Goal: Task Accomplishment & Management: Use online tool/utility

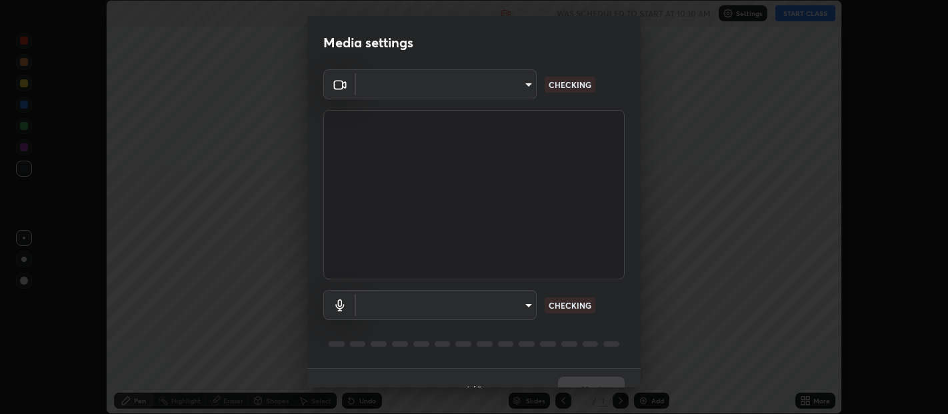
scroll to position [414, 947]
type input "b487a0c9c9d09bbbb380115422a62fd2740c7016d7b14ac64127474a774b5f74"
type input "default"
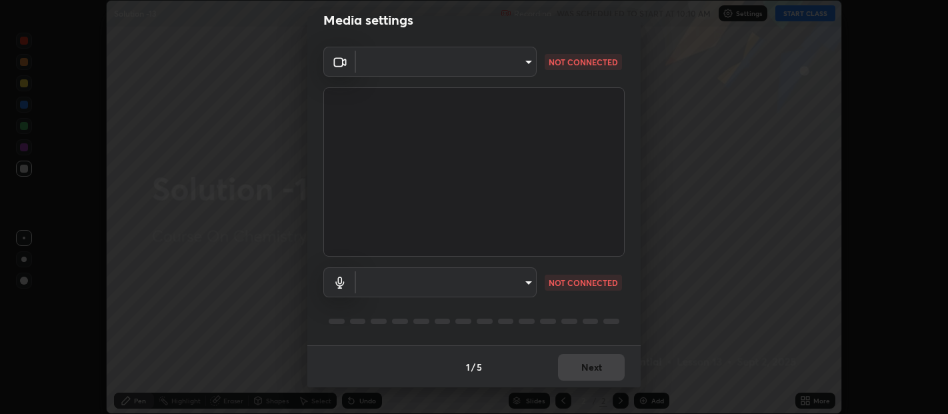
click at [641, 381] on div "Media settings ​ b487a0c9c9d09bbbb380115422a62fd2740c7016d7b14ac64127474a774b5f…" at bounding box center [474, 207] width 948 height 414
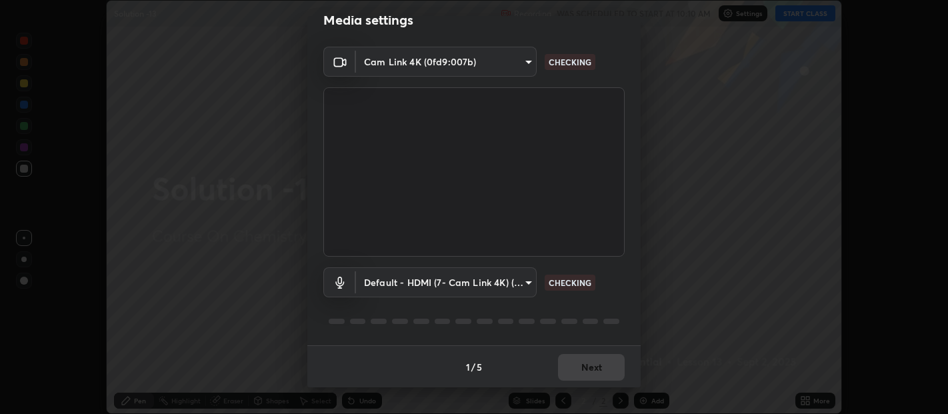
click at [641, 381] on div "Media settings Cam Link 4K (0fd9:007b) b487a0c9c9d09bbbb380115422a62fd2740c7016…" at bounding box center [474, 207] width 948 height 414
click at [593, 367] on div "1 / 5 Next" at bounding box center [473, 366] width 333 height 43
click at [594, 367] on div "1 / 5 Next" at bounding box center [473, 366] width 333 height 43
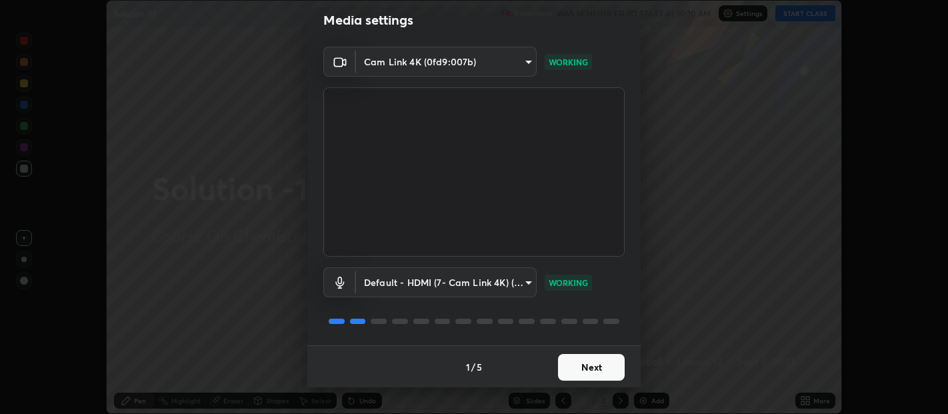
click at [592, 364] on button "Next" at bounding box center [591, 367] width 67 height 27
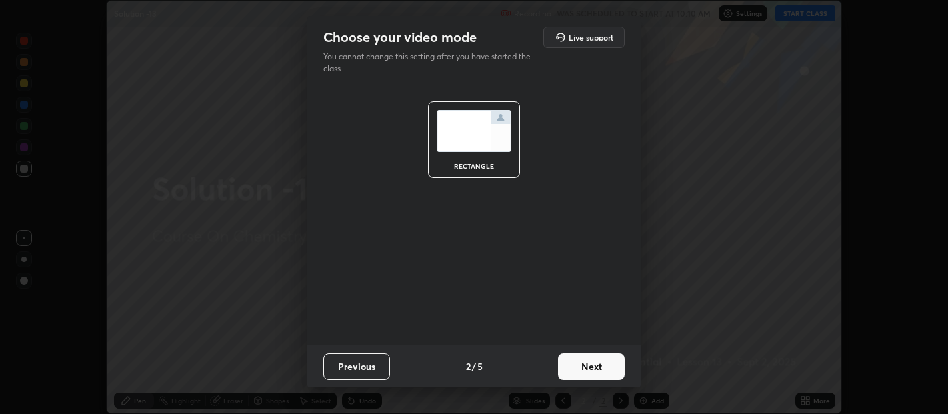
click at [594, 367] on button "Next" at bounding box center [591, 366] width 67 height 27
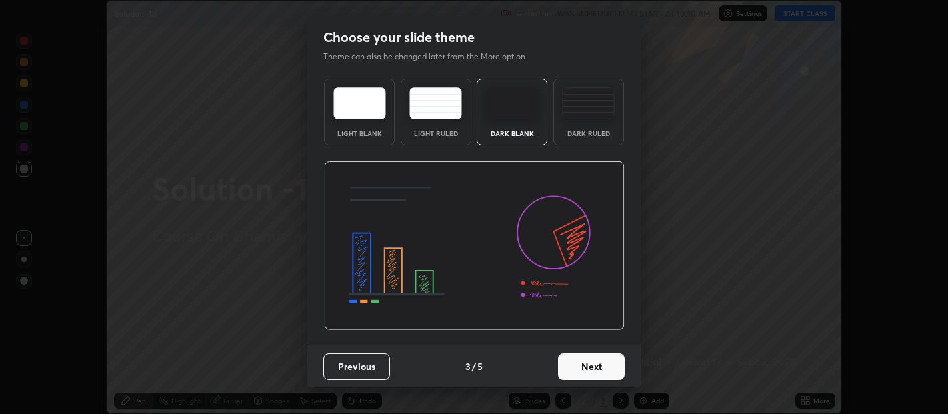
click at [595, 370] on button "Next" at bounding box center [591, 366] width 67 height 27
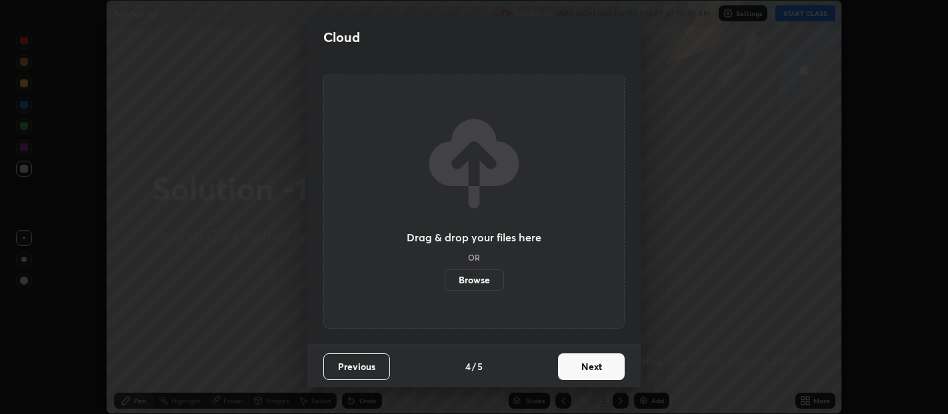
click at [599, 369] on button "Next" at bounding box center [591, 366] width 67 height 27
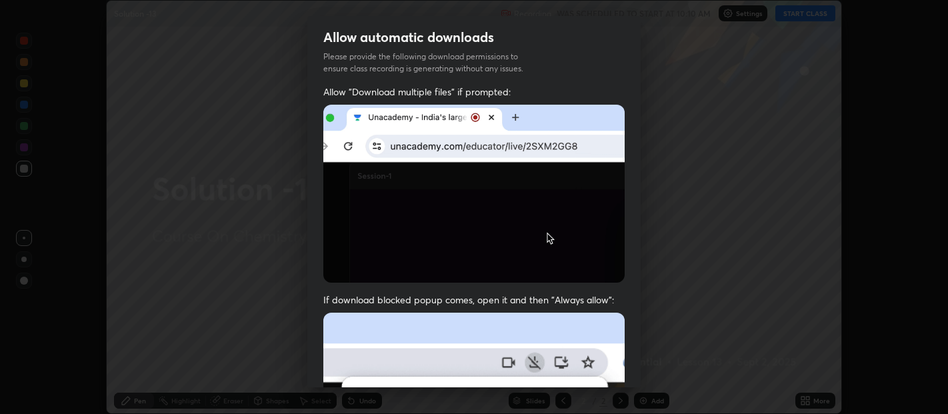
click at [643, 374] on div "Allow automatic downloads Please provide the following download permissions to …" at bounding box center [474, 207] width 948 height 414
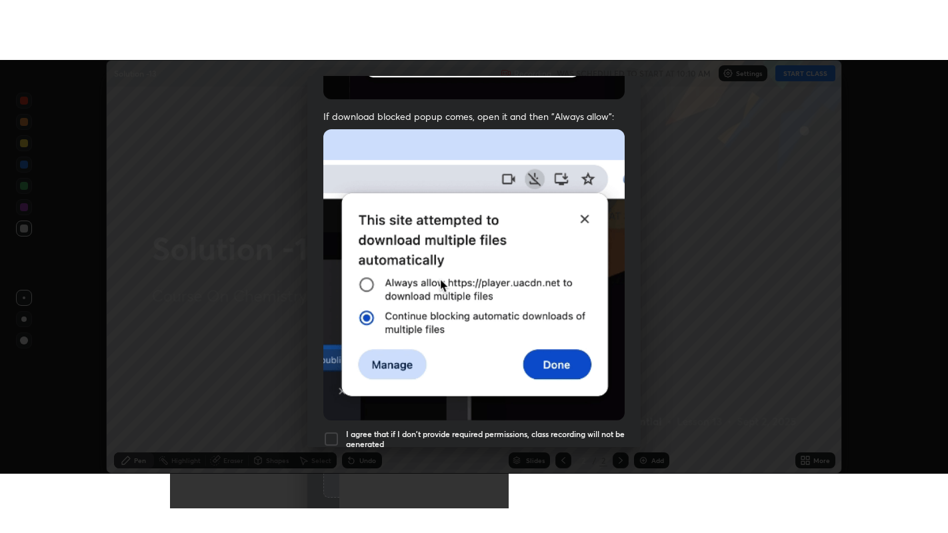
scroll to position [295, 0]
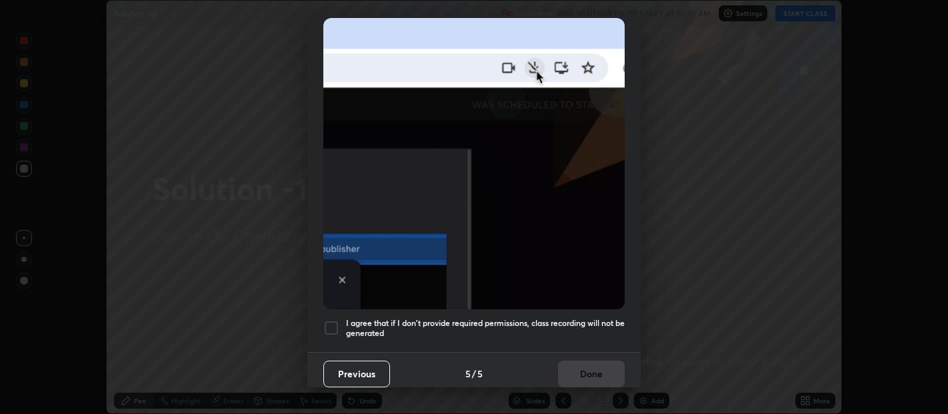
click at [331, 321] on div at bounding box center [331, 328] width 16 height 16
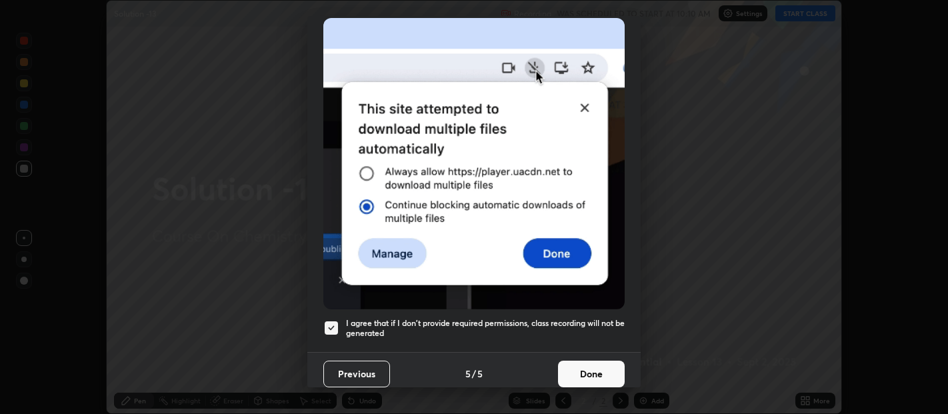
click at [592, 367] on button "Done" at bounding box center [591, 374] width 67 height 27
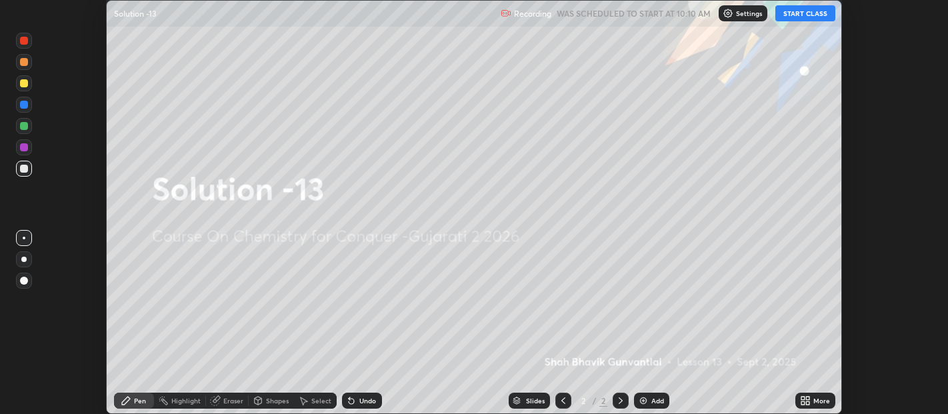
click at [813, 12] on button "START CLASS" at bounding box center [805, 13] width 60 height 16
click at [651, 401] on div "Add" at bounding box center [657, 400] width 13 height 7
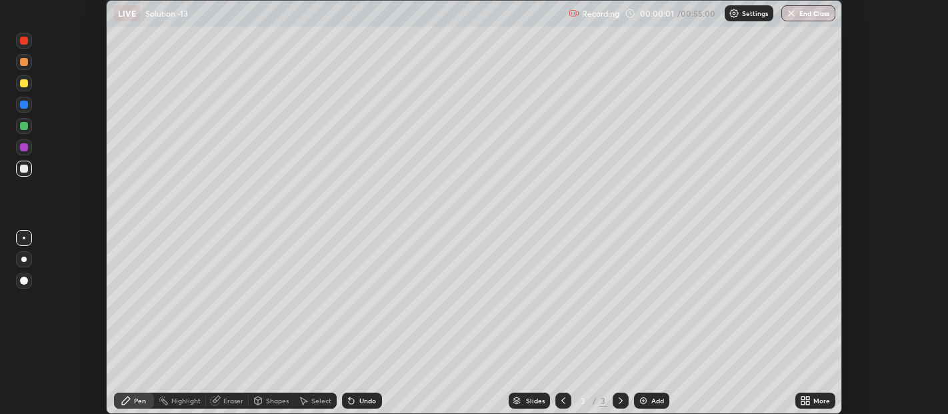
click at [649, 399] on div "Add" at bounding box center [651, 401] width 35 height 16
click at [651, 400] on div "Add" at bounding box center [657, 400] width 13 height 7
click at [651, 399] on div "Add" at bounding box center [657, 400] width 13 height 7
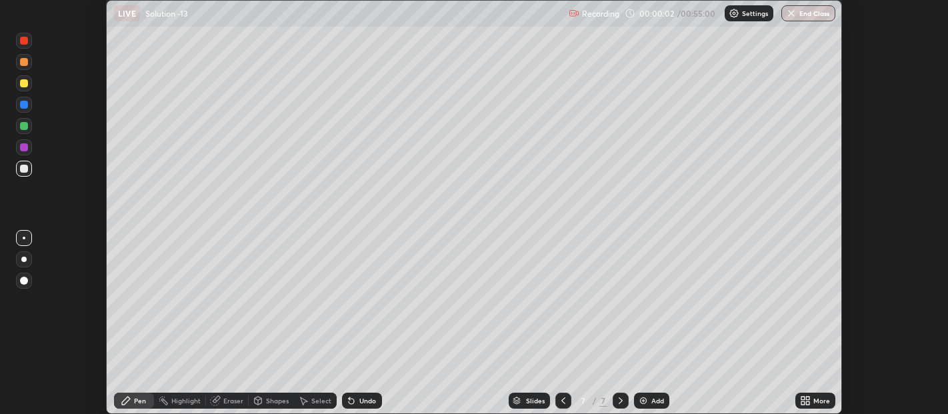
click at [651, 399] on div "Add" at bounding box center [657, 400] width 13 height 7
click at [649, 397] on div "Add" at bounding box center [651, 401] width 35 height 16
click at [647, 399] on img at bounding box center [643, 400] width 11 height 11
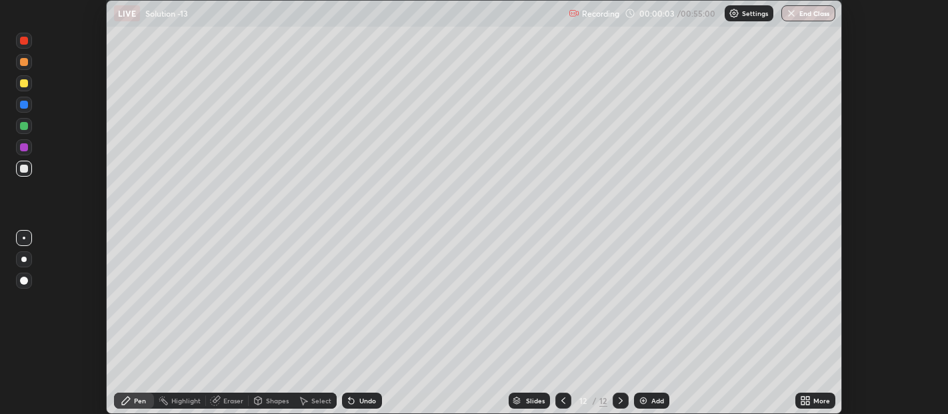
click at [643, 399] on img at bounding box center [643, 400] width 11 height 11
click at [563, 399] on icon at bounding box center [563, 400] width 11 height 11
click at [561, 399] on icon at bounding box center [563, 400] width 11 height 11
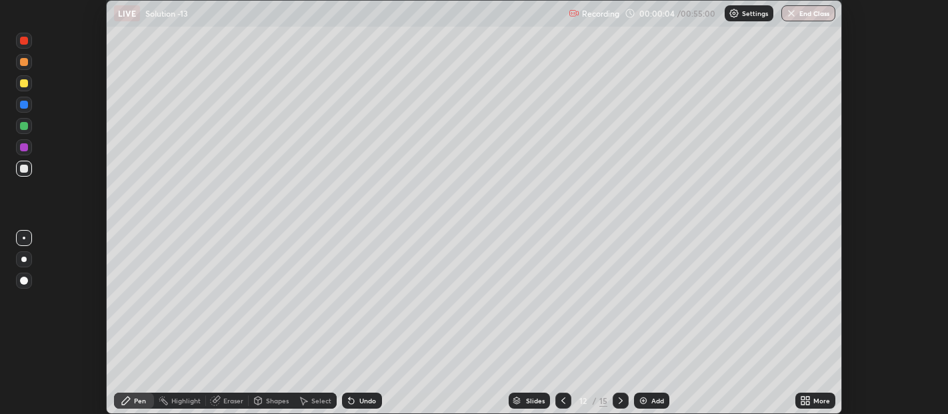
click at [561, 398] on icon at bounding box center [563, 400] width 11 height 11
click at [561, 401] on icon at bounding box center [563, 400] width 11 height 11
click at [560, 400] on icon at bounding box center [563, 400] width 11 height 11
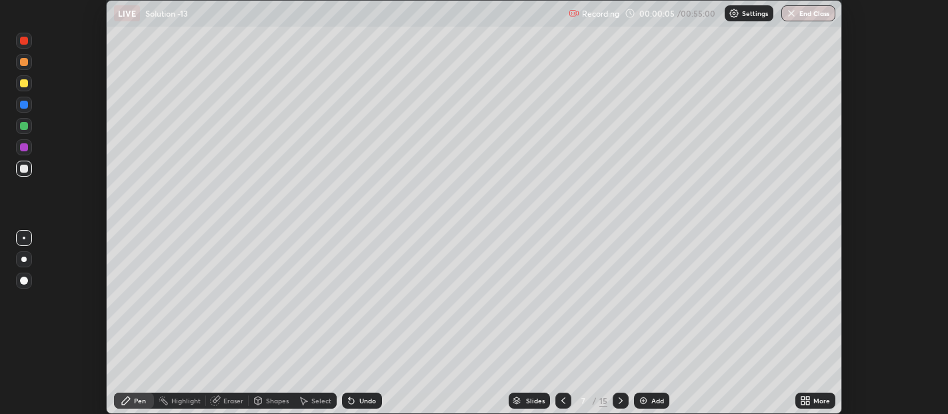
click at [560, 400] on icon at bounding box center [563, 400] width 11 height 11
click at [561, 401] on icon at bounding box center [563, 400] width 11 height 11
click at [561, 400] on icon at bounding box center [563, 400] width 4 height 7
click at [561, 401] on icon at bounding box center [563, 400] width 11 height 11
click at [816, 401] on div "More" at bounding box center [821, 400] width 17 height 7
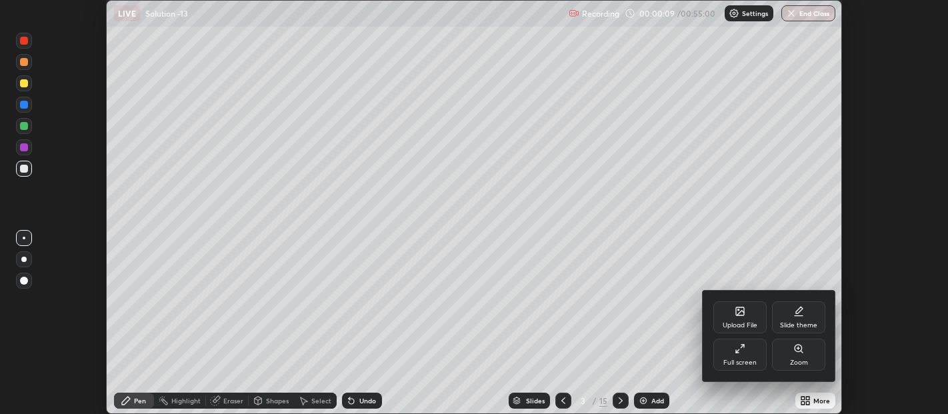
click at [741, 355] on div "Full screen" at bounding box center [739, 355] width 53 height 32
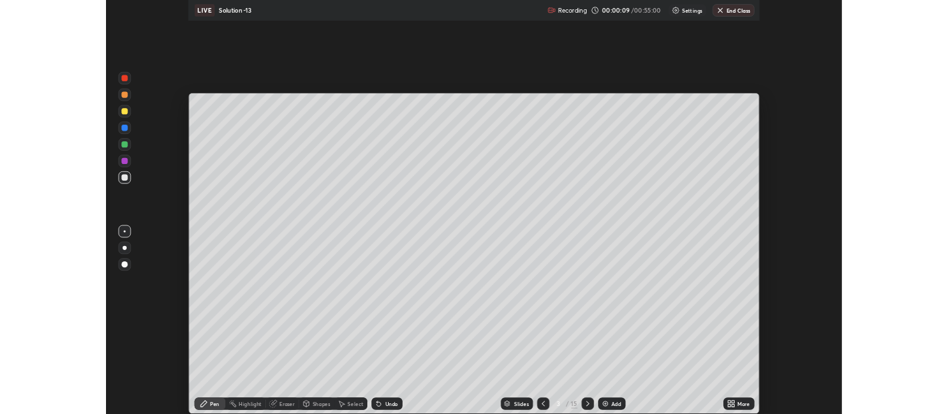
scroll to position [533, 948]
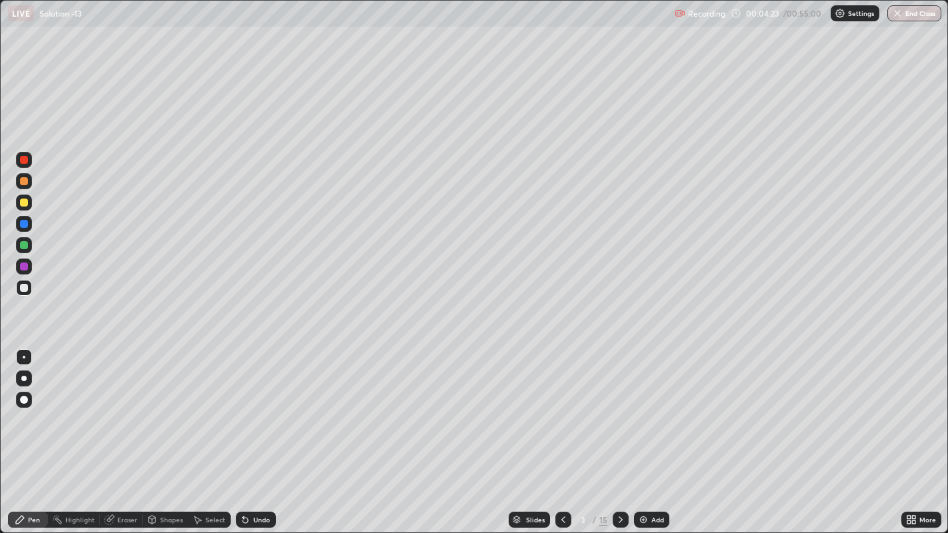
click at [23, 184] on div at bounding box center [24, 181] width 8 height 8
click at [619, 413] on icon at bounding box center [620, 520] width 11 height 11
click at [25, 163] on div at bounding box center [24, 160] width 8 height 8
click at [22, 179] on div at bounding box center [24, 181] width 8 height 8
click at [24, 203] on div at bounding box center [24, 203] width 8 height 8
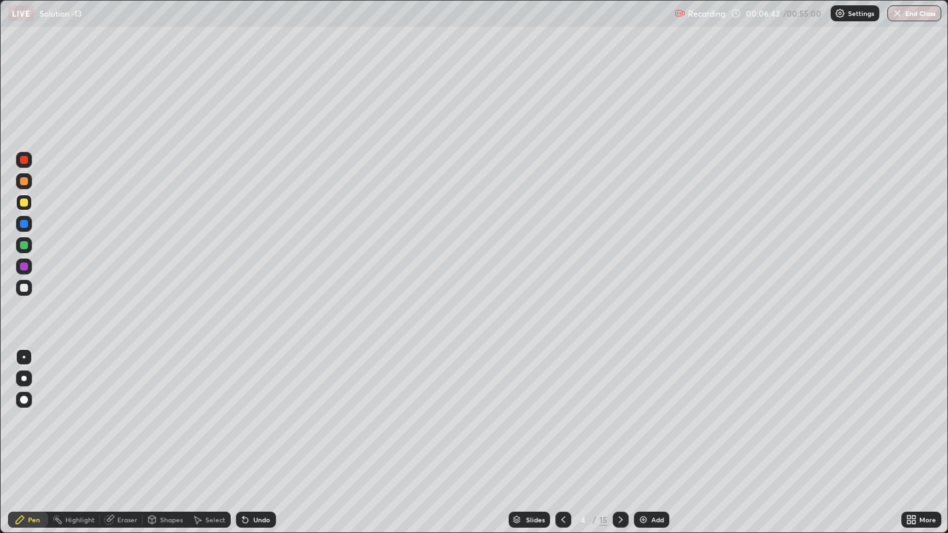
click at [21, 185] on div at bounding box center [24, 181] width 8 height 8
click at [25, 225] on div at bounding box center [24, 224] width 8 height 8
click at [27, 205] on div at bounding box center [24, 203] width 16 height 16
click at [17, 266] on div at bounding box center [24, 267] width 16 height 16
click at [621, 413] on icon at bounding box center [620, 520] width 11 height 11
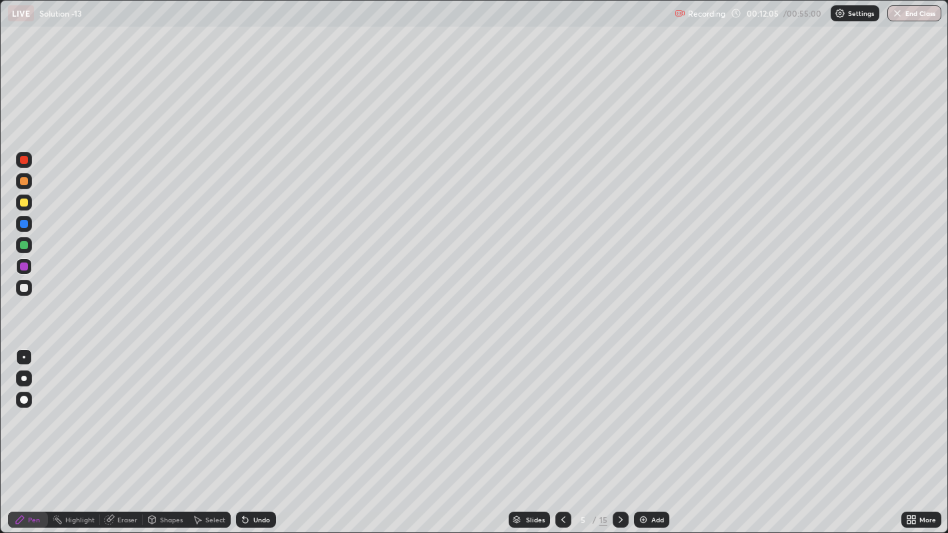
click at [23, 227] on div at bounding box center [24, 224] width 8 height 8
click at [21, 200] on div at bounding box center [24, 203] width 8 height 8
click at [25, 225] on div at bounding box center [24, 224] width 8 height 8
click at [21, 183] on div at bounding box center [24, 181] width 8 height 8
click at [27, 225] on div at bounding box center [24, 224] width 8 height 8
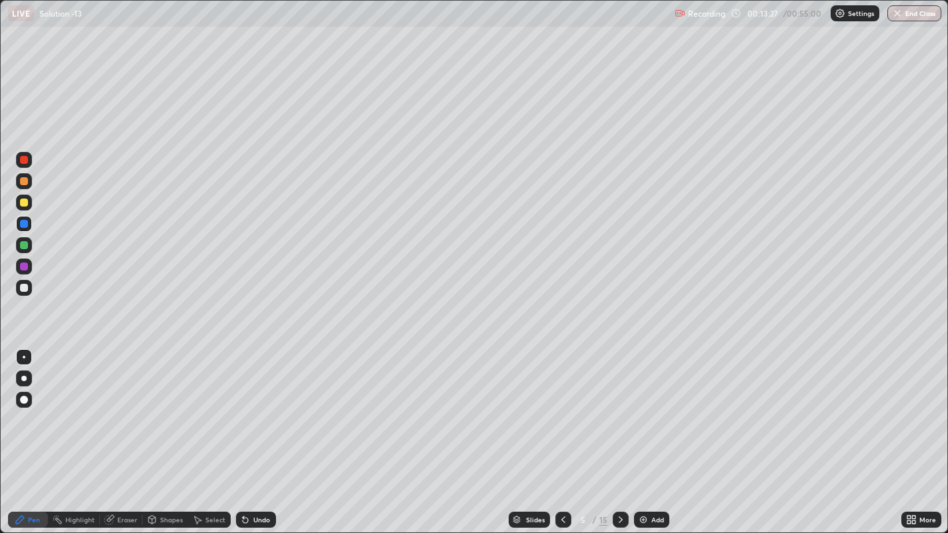
click at [25, 287] on div at bounding box center [24, 288] width 8 height 8
click at [23, 245] on div at bounding box center [24, 245] width 8 height 8
click at [25, 226] on div at bounding box center [24, 224] width 8 height 8
click at [23, 183] on div at bounding box center [24, 181] width 8 height 8
click at [23, 201] on div at bounding box center [24, 203] width 8 height 8
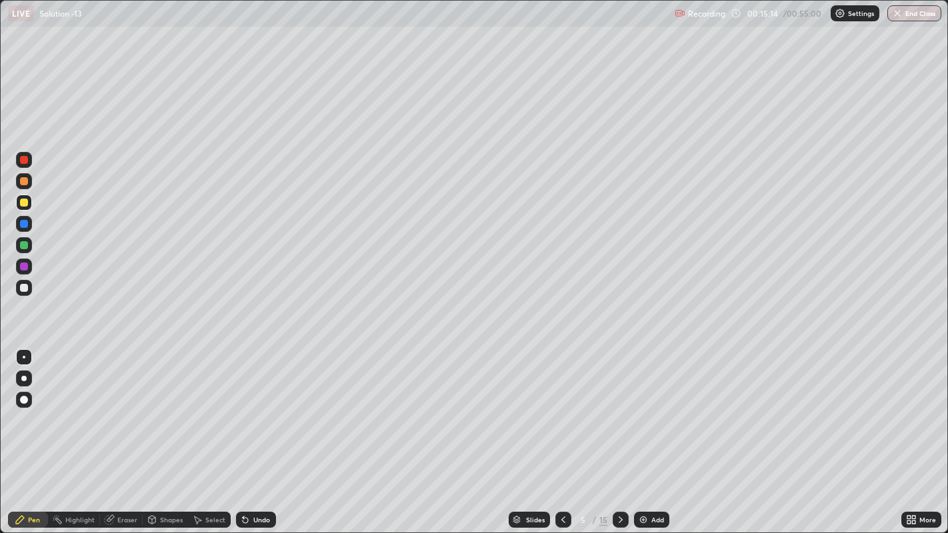
click at [22, 183] on div at bounding box center [24, 181] width 8 height 8
click at [24, 289] on div at bounding box center [24, 288] width 8 height 8
click at [23, 203] on div at bounding box center [24, 203] width 8 height 8
click at [20, 288] on div at bounding box center [24, 288] width 8 height 8
click at [21, 183] on div at bounding box center [24, 181] width 8 height 8
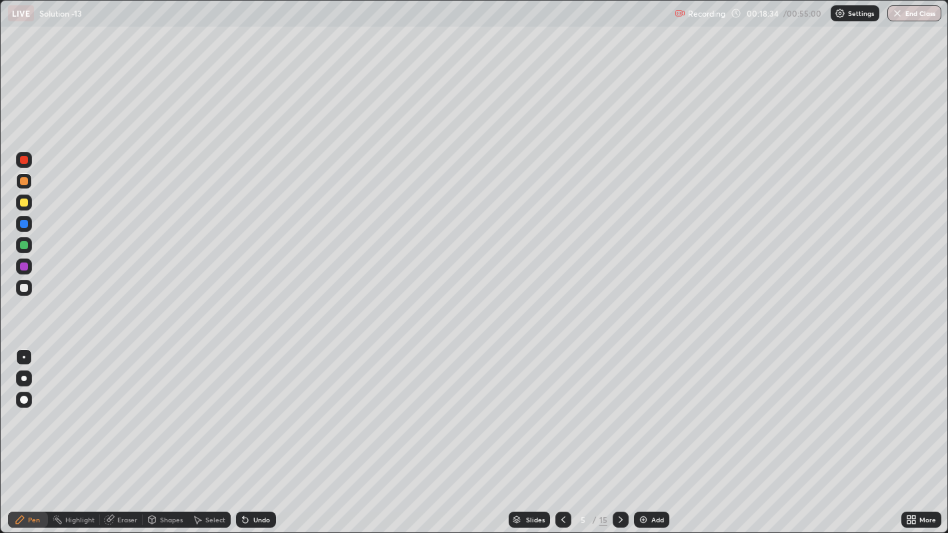
click at [20, 205] on div at bounding box center [24, 203] width 8 height 8
click at [620, 413] on icon at bounding box center [620, 520] width 11 height 11
click at [27, 221] on div at bounding box center [24, 224] width 8 height 8
click at [22, 202] on div at bounding box center [24, 203] width 8 height 8
click at [561, 413] on icon at bounding box center [563, 520] width 11 height 11
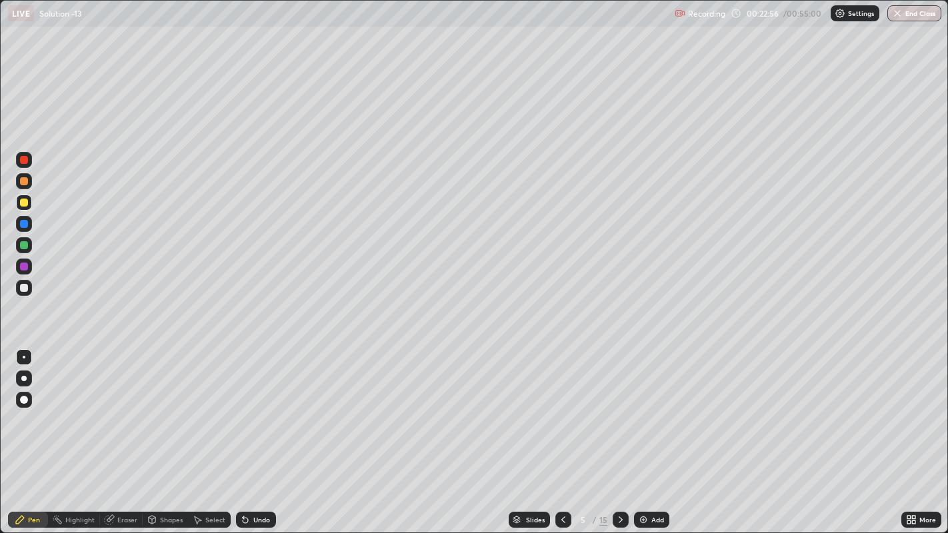
click at [21, 223] on div at bounding box center [24, 224] width 8 height 8
click at [619, 413] on icon at bounding box center [620, 520] width 11 height 11
click at [251, 413] on div "Undo" at bounding box center [256, 520] width 40 height 16
click at [253, 413] on div "Undo" at bounding box center [261, 520] width 17 height 7
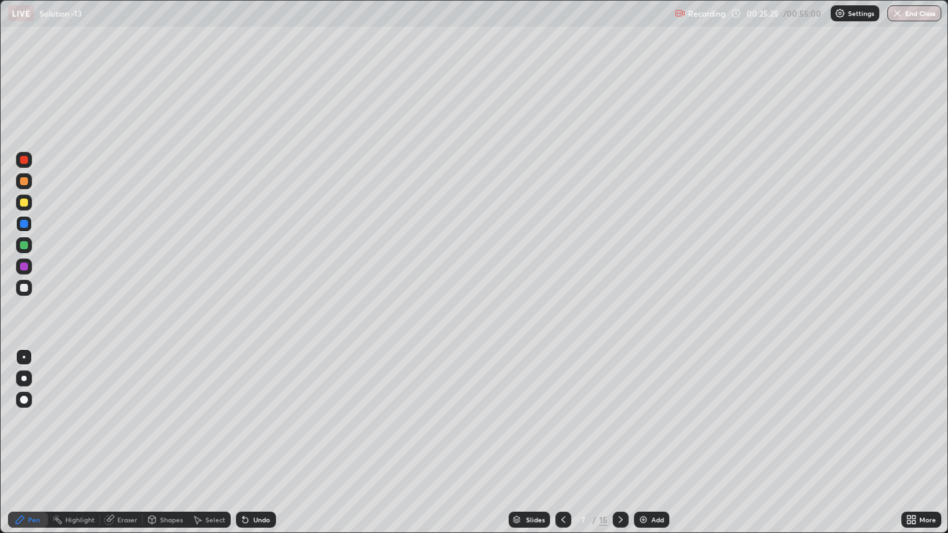
click at [253, 413] on div "Undo" at bounding box center [261, 520] width 17 height 7
click at [255, 413] on div "Undo" at bounding box center [256, 520] width 40 height 16
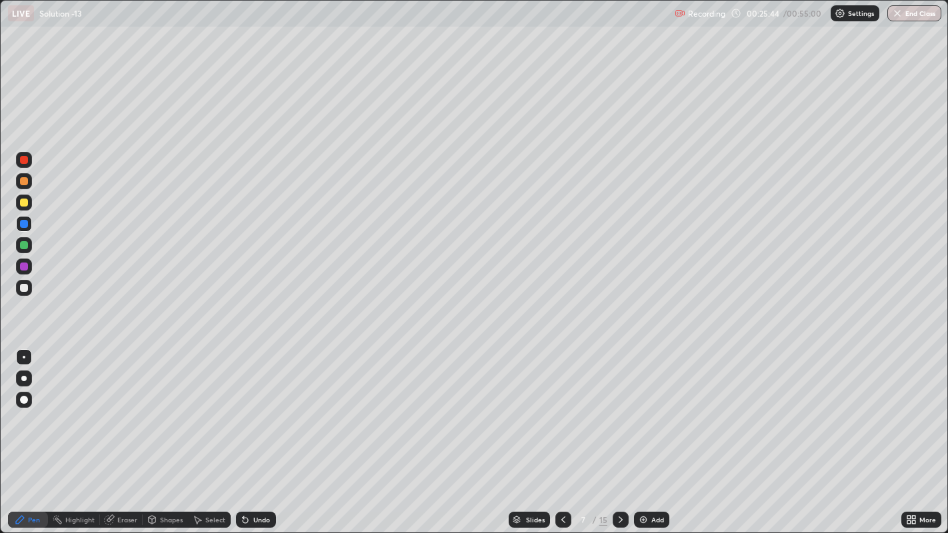
click at [19, 239] on div at bounding box center [24, 245] width 16 height 16
click at [23, 223] on div at bounding box center [24, 224] width 8 height 8
click at [22, 202] on div at bounding box center [24, 203] width 8 height 8
click at [25, 263] on div at bounding box center [24, 267] width 8 height 8
click at [21, 245] on div at bounding box center [24, 245] width 8 height 8
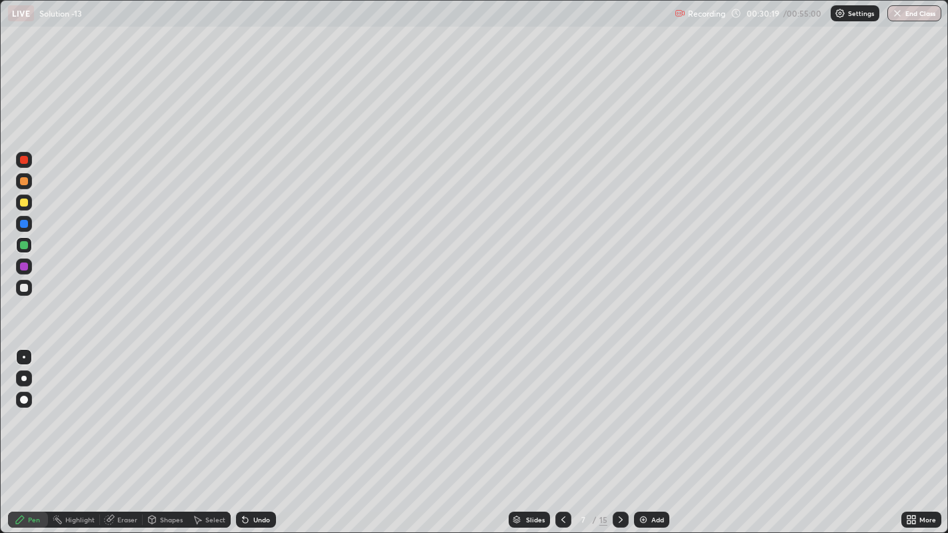
click at [23, 203] on div at bounding box center [24, 203] width 8 height 8
click at [25, 285] on div at bounding box center [24, 288] width 8 height 8
click at [560, 413] on icon at bounding box center [563, 520] width 11 height 11
click at [559, 413] on div at bounding box center [563, 520] width 16 height 16
click at [620, 413] on icon at bounding box center [620, 520] width 11 height 11
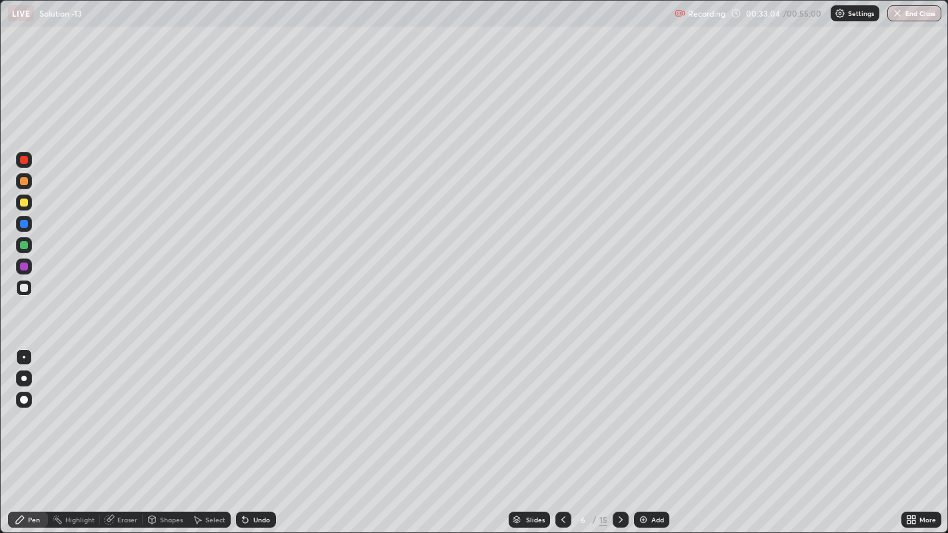
click at [619, 413] on icon at bounding box center [621, 520] width 4 height 7
click at [619, 413] on icon at bounding box center [620, 520] width 11 height 11
click at [23, 245] on div at bounding box center [24, 245] width 8 height 8
click at [123, 413] on div "Eraser" at bounding box center [127, 520] width 20 height 7
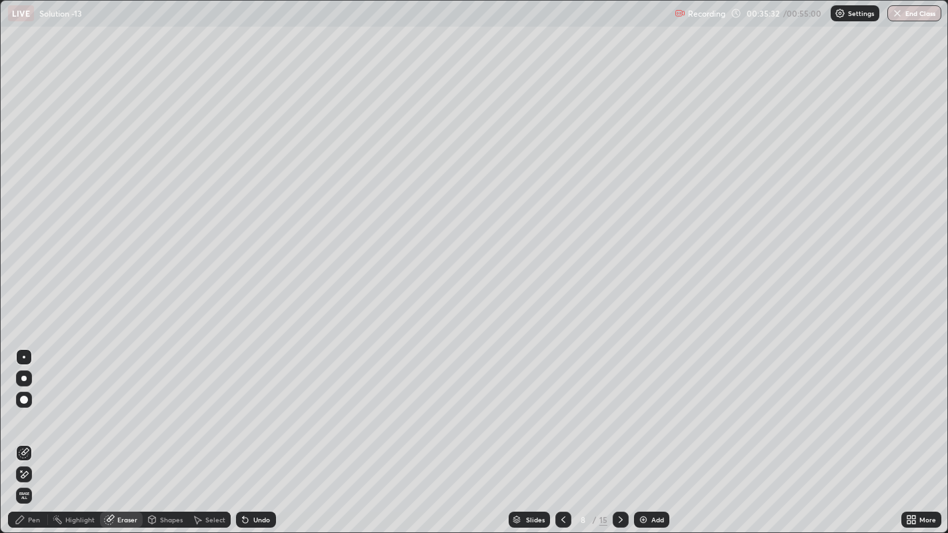
click at [33, 413] on div "Pen" at bounding box center [34, 520] width 12 height 7
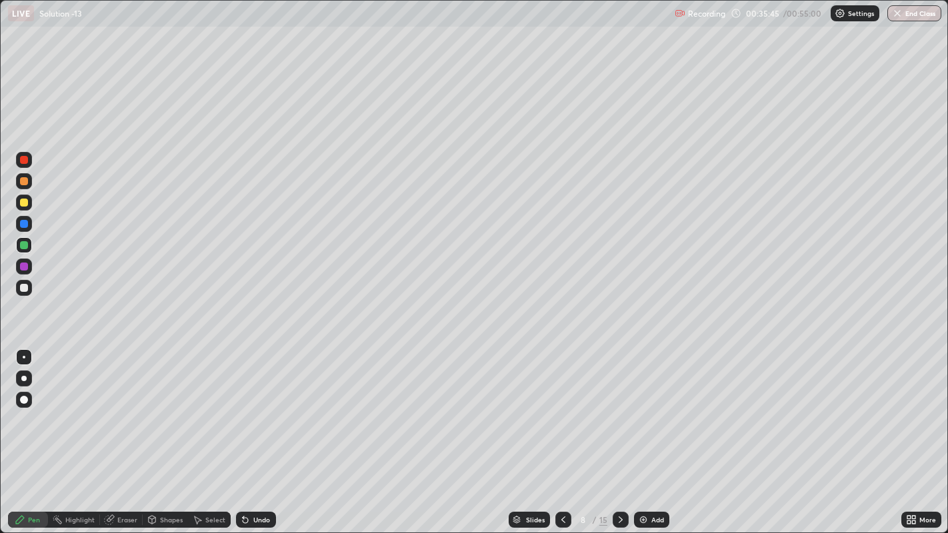
click at [21, 226] on div at bounding box center [24, 224] width 8 height 8
click at [24, 203] on div at bounding box center [24, 203] width 8 height 8
click at [619, 413] on icon at bounding box center [620, 520] width 11 height 11
click at [250, 413] on div "Undo" at bounding box center [256, 520] width 40 height 16
click at [253, 413] on div "Undo" at bounding box center [261, 520] width 17 height 7
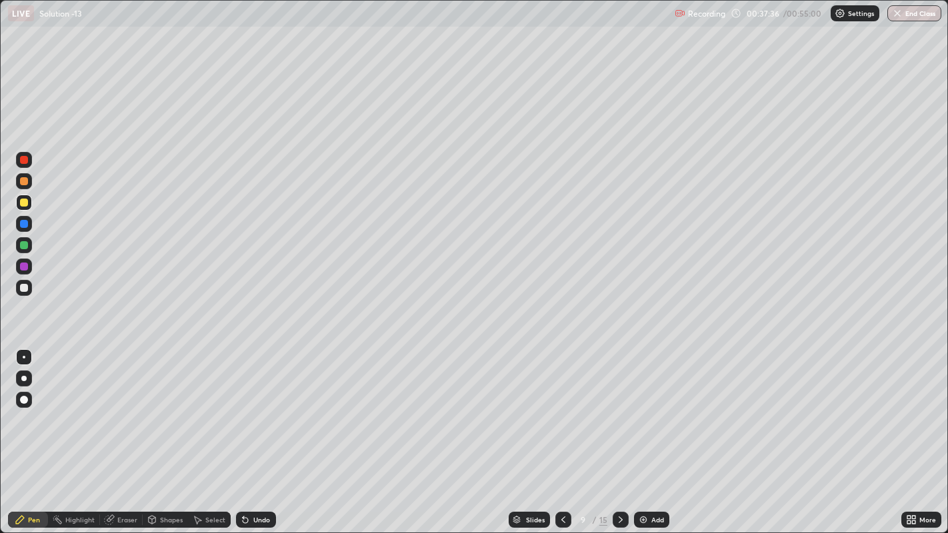
click at [255, 413] on div "Undo" at bounding box center [261, 520] width 17 height 7
click at [255, 413] on div "Undo" at bounding box center [256, 520] width 40 height 16
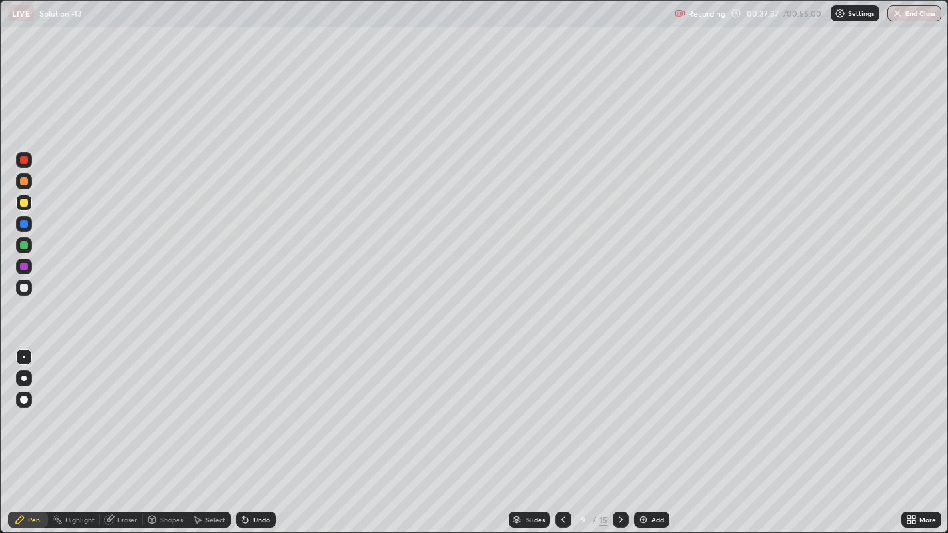
click at [255, 413] on div "Undo" at bounding box center [261, 520] width 17 height 7
click at [23, 223] on div at bounding box center [24, 224] width 8 height 8
click at [23, 245] on div at bounding box center [24, 245] width 8 height 8
click at [23, 207] on div at bounding box center [24, 203] width 8 height 8
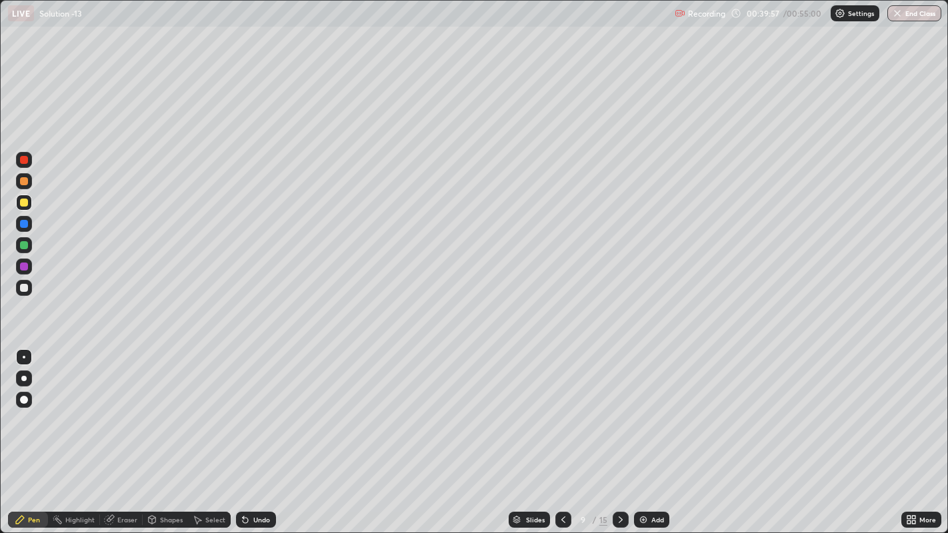
click at [563, 413] on div at bounding box center [563, 520] width 16 height 16
click at [561, 413] on icon at bounding box center [563, 520] width 11 height 11
click at [563, 413] on icon at bounding box center [563, 520] width 11 height 11
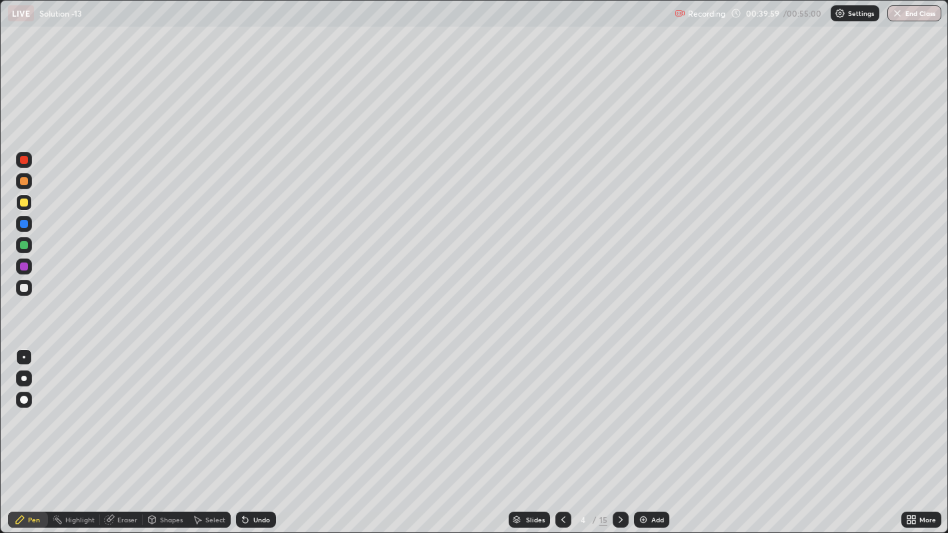
click at [560, 413] on icon at bounding box center [563, 520] width 11 height 11
click at [619, 413] on icon at bounding box center [620, 520] width 11 height 11
click at [619, 413] on icon at bounding box center [621, 520] width 4 height 7
click at [619, 413] on icon at bounding box center [620, 520] width 11 height 11
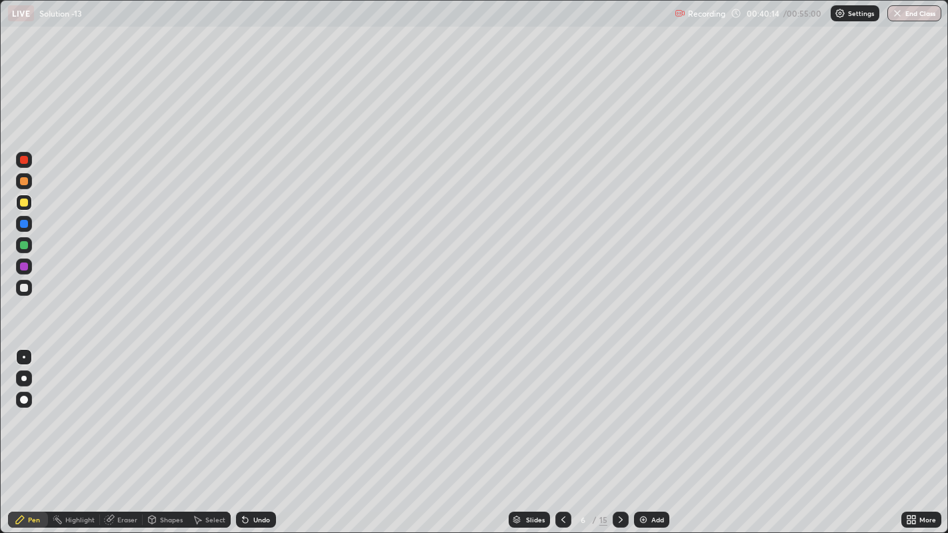
click at [619, 413] on icon at bounding box center [620, 520] width 11 height 11
click at [559, 413] on icon at bounding box center [563, 520] width 11 height 11
click at [21, 185] on div at bounding box center [24, 181] width 8 height 8
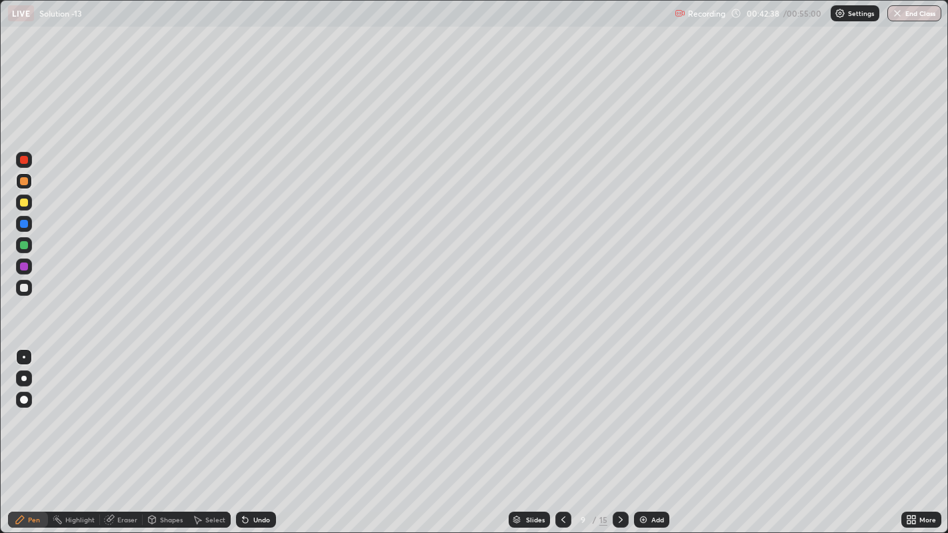
click at [619, 413] on icon at bounding box center [621, 520] width 4 height 7
click at [26, 206] on div at bounding box center [24, 203] width 8 height 8
click at [23, 223] on div at bounding box center [24, 224] width 8 height 8
click at [24, 227] on div at bounding box center [24, 224] width 8 height 8
click at [24, 242] on div at bounding box center [24, 245] width 8 height 8
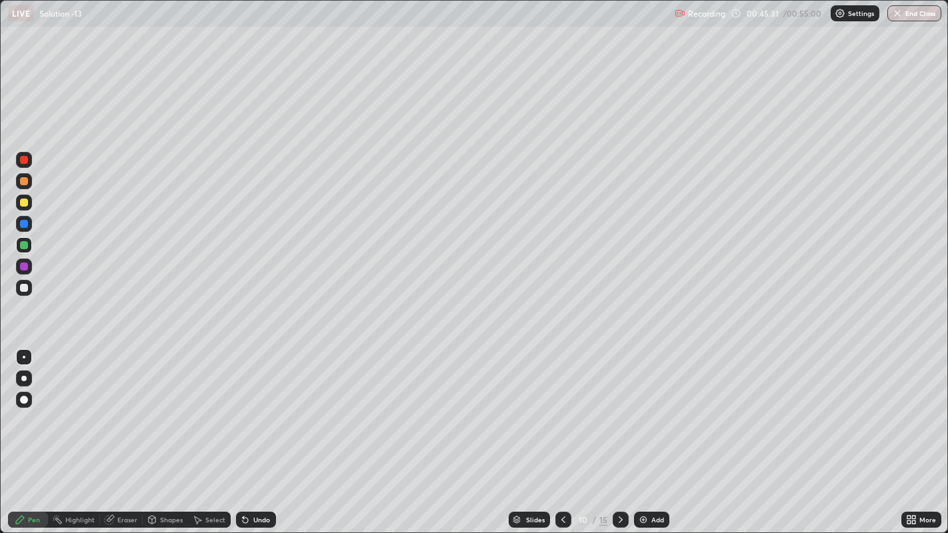
click at [17, 287] on div at bounding box center [24, 288] width 16 height 16
click at [23, 259] on div at bounding box center [24, 267] width 16 height 16
click at [909, 13] on button "End Class" at bounding box center [915, 13] width 53 height 16
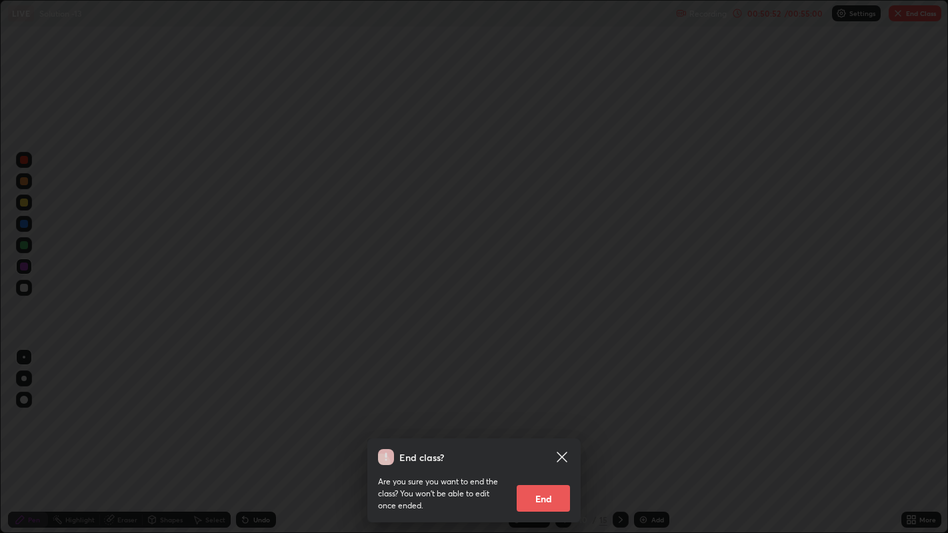
click at [537, 413] on button "End" at bounding box center [543, 498] width 53 height 27
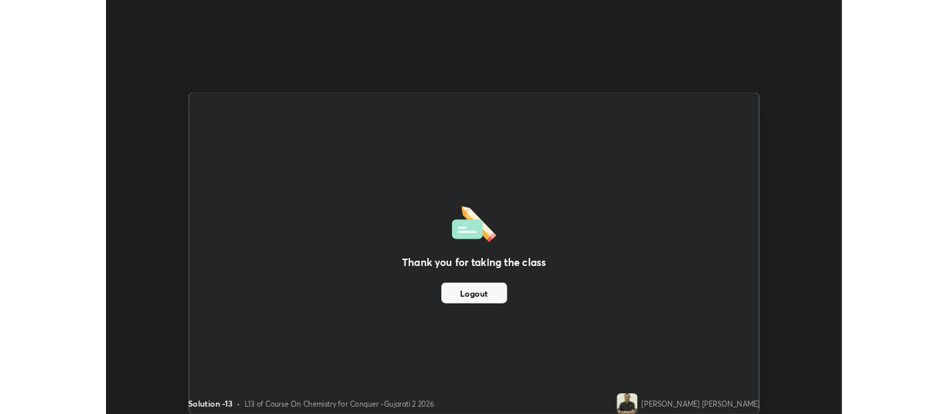
scroll to position [66252, 65718]
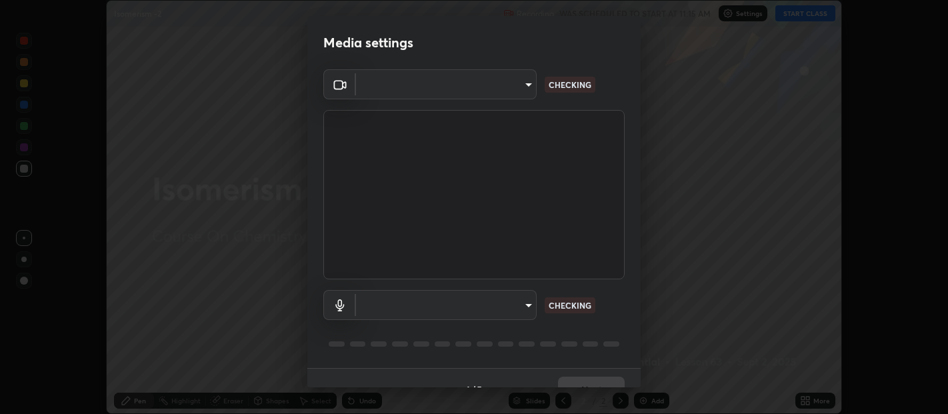
scroll to position [23, 0]
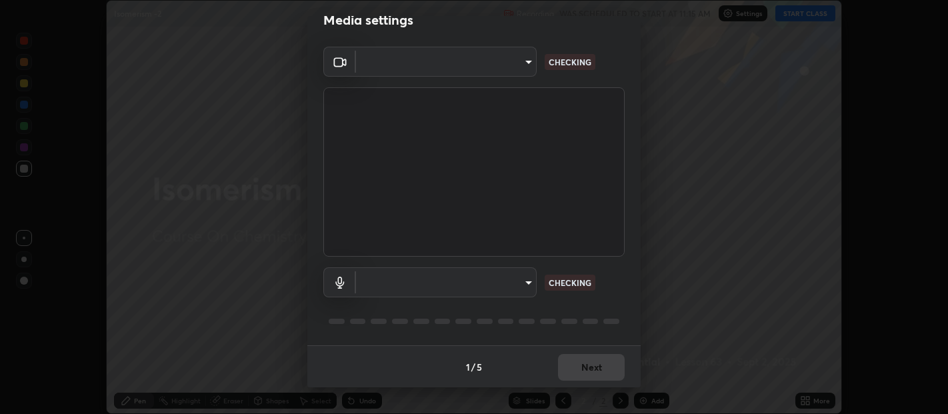
click at [641, 380] on div "Media settings ​ CHECKING ​ CHECKING 1 / 5 Next" at bounding box center [474, 207] width 948 height 414
type input "b487a0c9c9d09bbbb380115422a62fd2740c7016d7b14ac64127474a774b5f74"
type input "default"
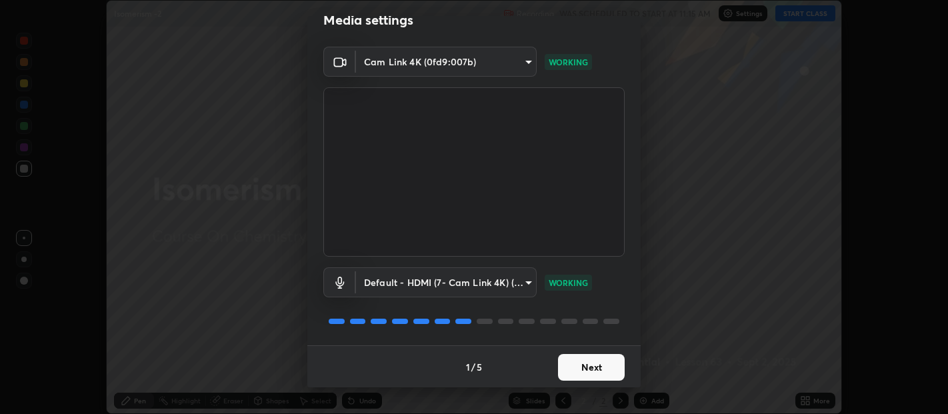
click at [583, 365] on button "Next" at bounding box center [591, 367] width 67 height 27
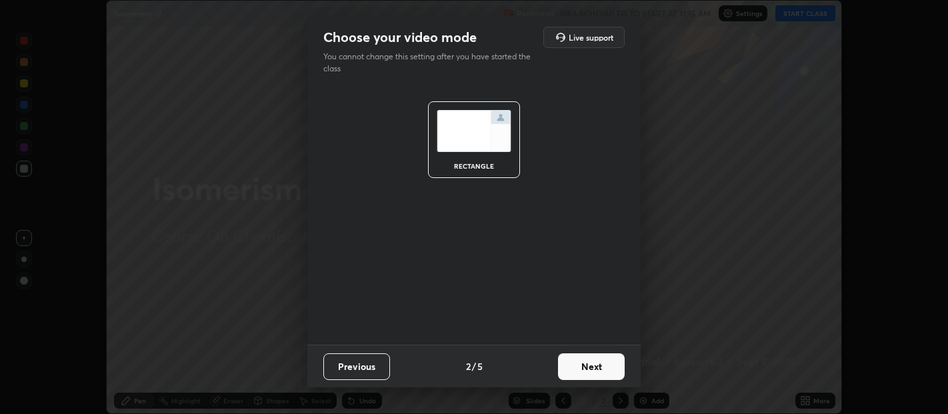
click at [595, 365] on button "Next" at bounding box center [591, 366] width 67 height 27
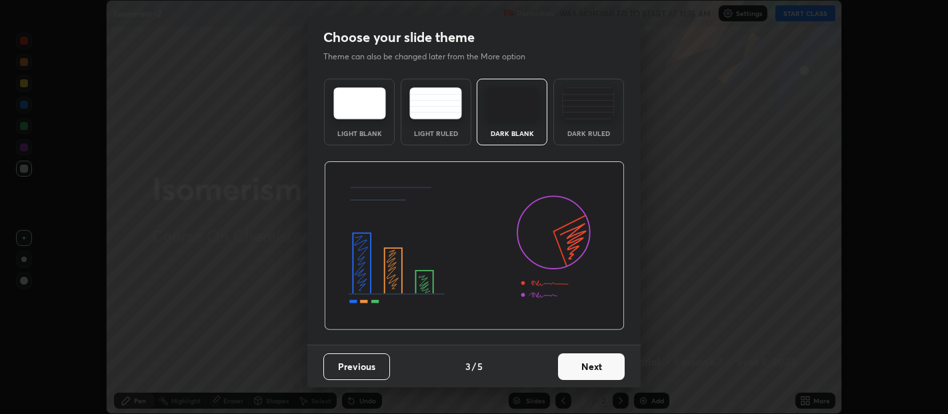
click at [592, 369] on button "Next" at bounding box center [591, 366] width 67 height 27
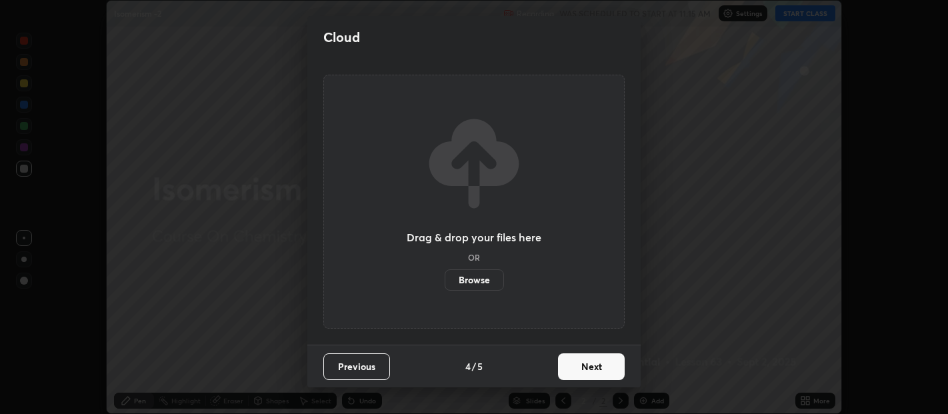
click at [586, 363] on button "Next" at bounding box center [591, 366] width 67 height 27
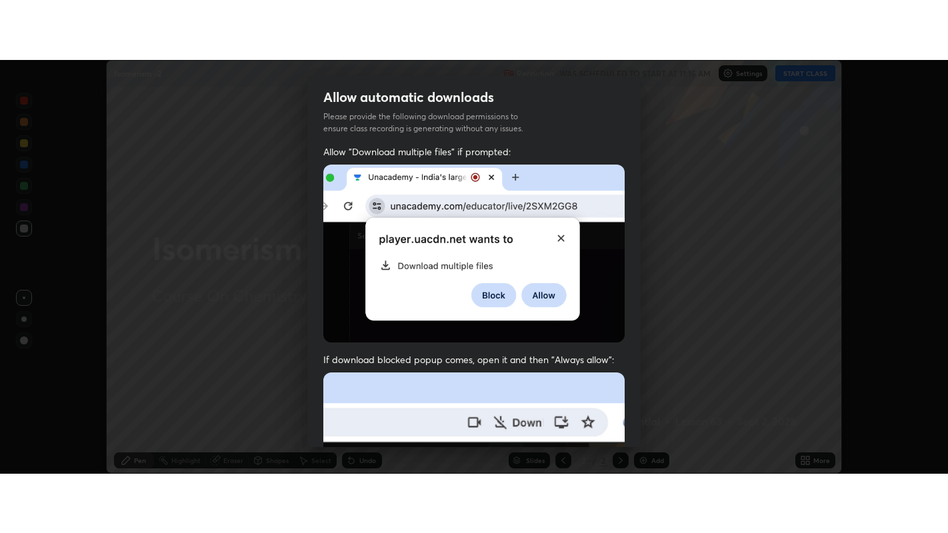
scroll to position [295, 0]
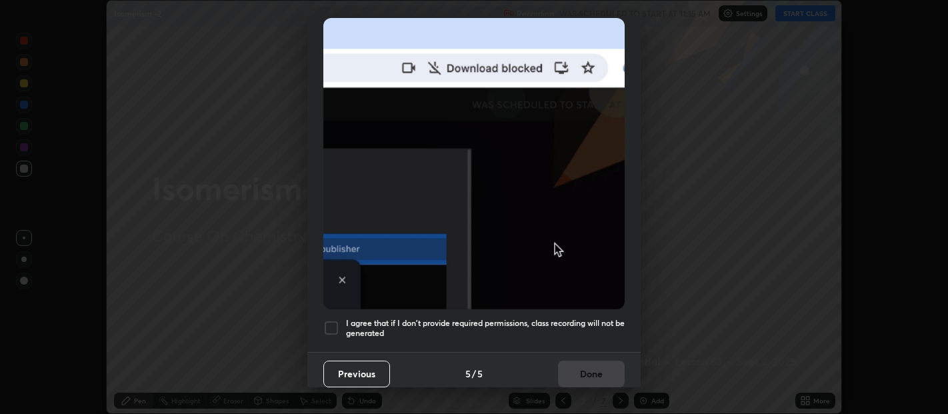
click at [327, 324] on div at bounding box center [331, 328] width 16 height 16
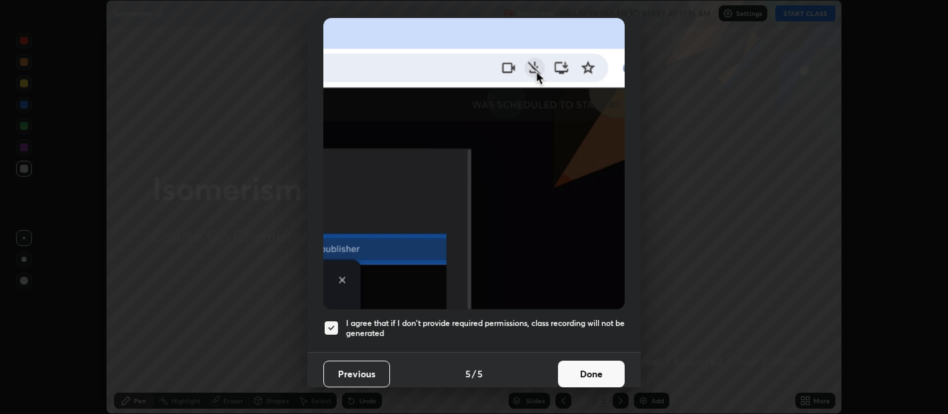
click at [574, 367] on button "Done" at bounding box center [591, 374] width 67 height 27
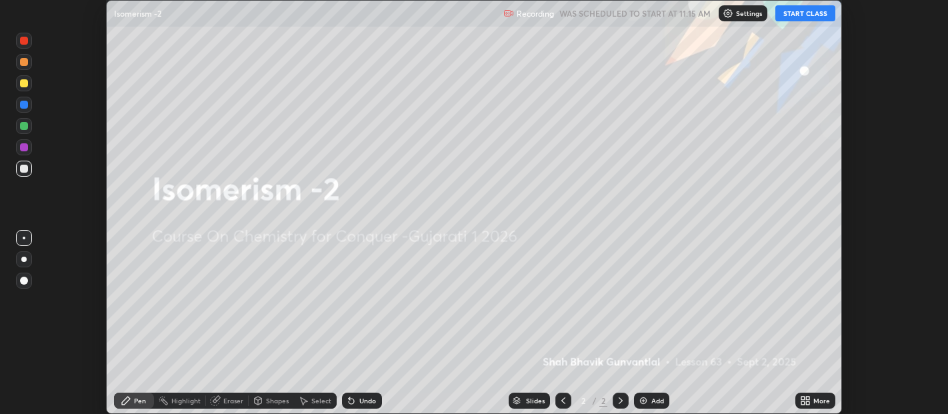
click at [811, 400] on div "More" at bounding box center [815, 401] width 40 height 16
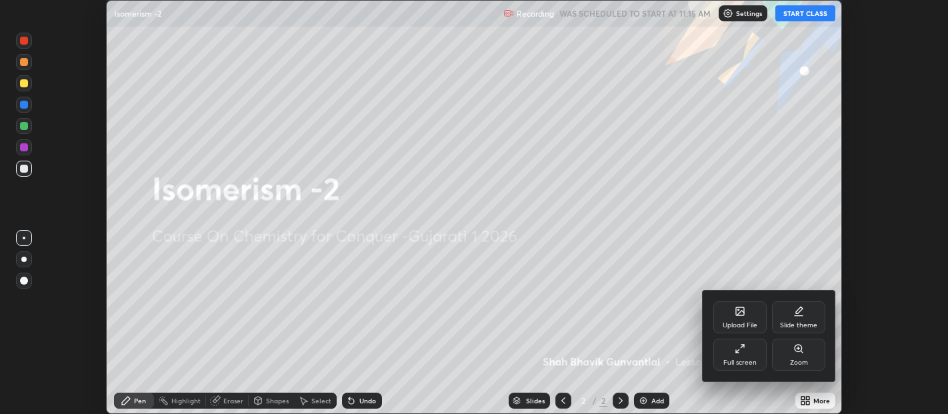
click at [741, 351] on icon at bounding box center [740, 348] width 11 height 11
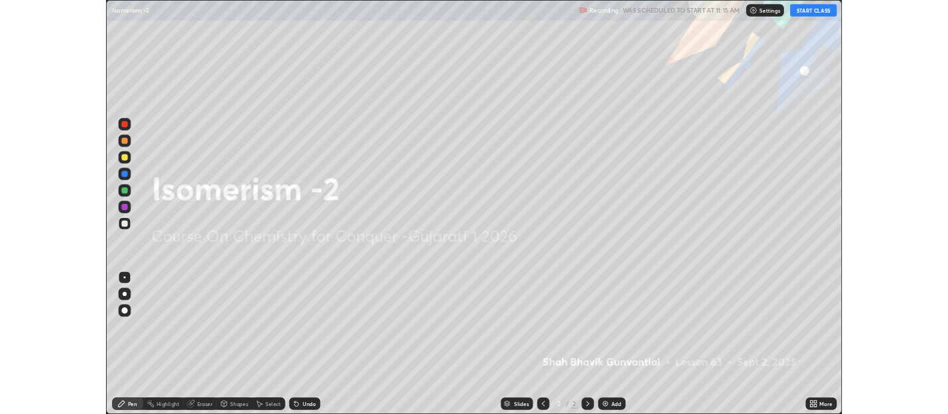
scroll to position [533, 948]
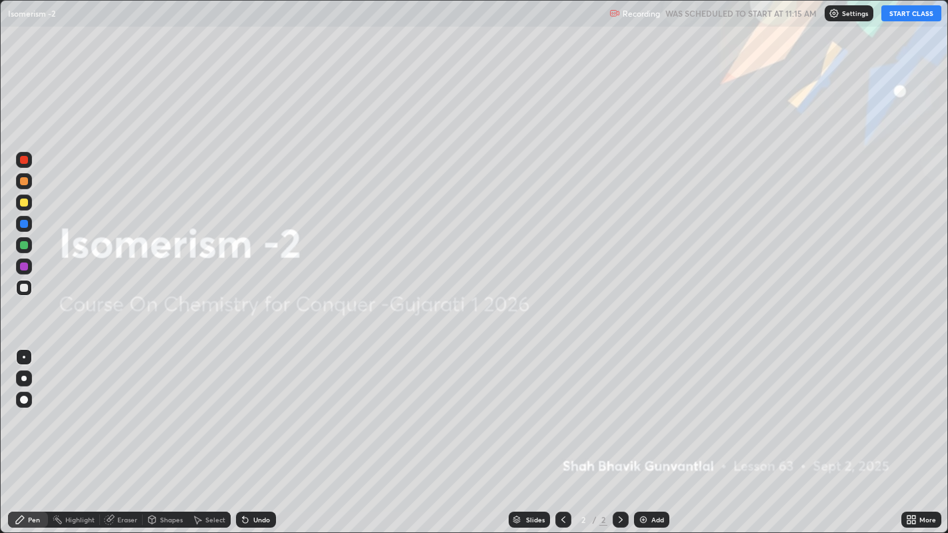
click at [913, 14] on button "START CLASS" at bounding box center [911, 13] width 60 height 16
click at [643, 413] on img at bounding box center [643, 520] width 11 height 11
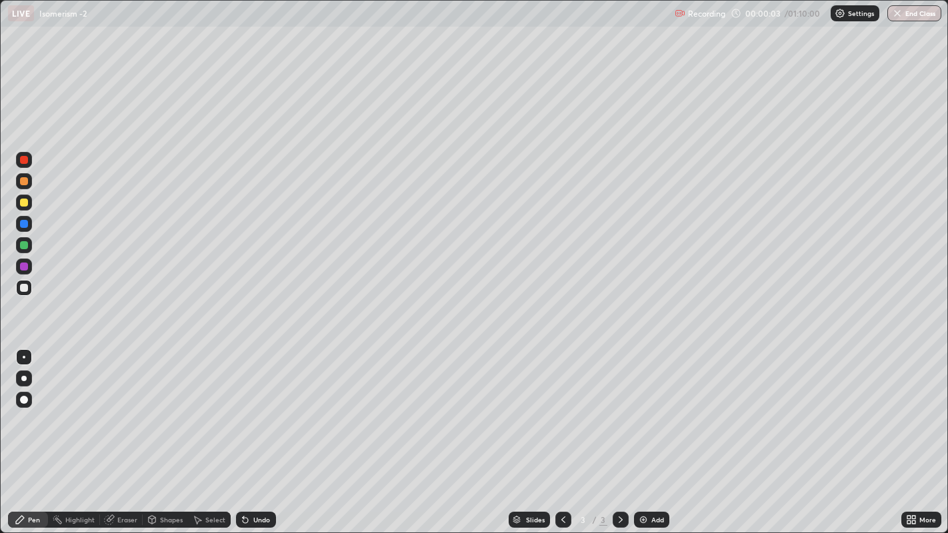
click at [645, 413] on img at bounding box center [643, 520] width 11 height 11
click at [647, 413] on div "Add" at bounding box center [651, 520] width 35 height 16
click at [561, 413] on icon at bounding box center [563, 520] width 11 height 11
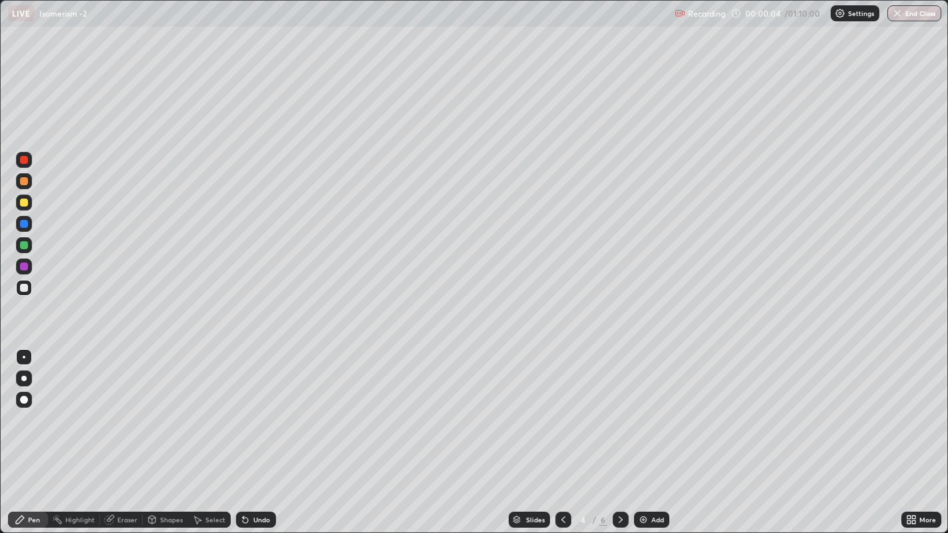
click at [561, 413] on icon at bounding box center [563, 520] width 11 height 11
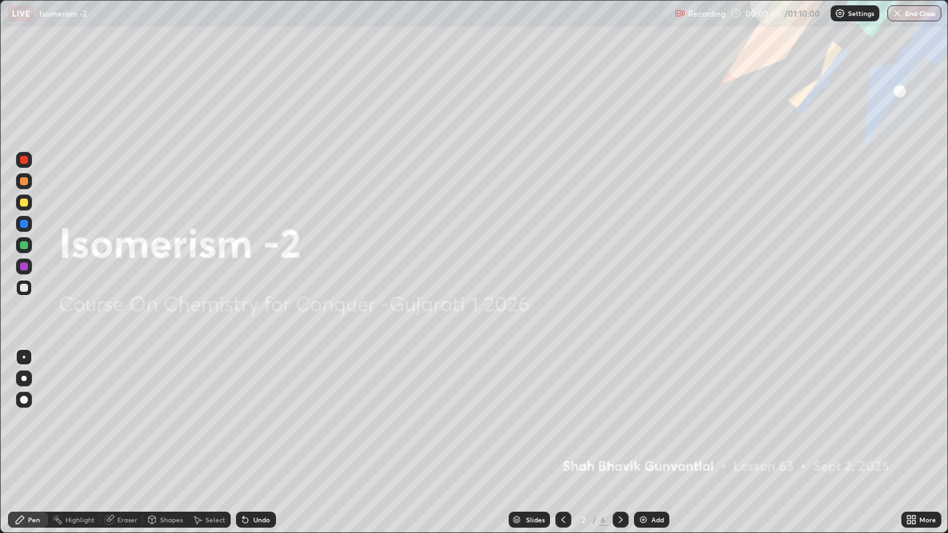
click at [617, 413] on icon at bounding box center [620, 520] width 11 height 11
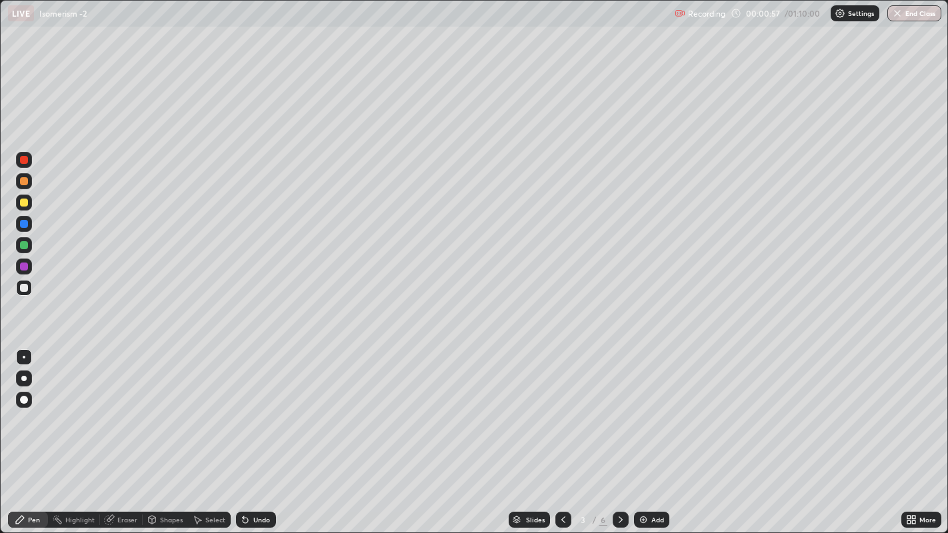
click at [21, 206] on div at bounding box center [24, 203] width 8 height 8
click at [21, 185] on div at bounding box center [24, 181] width 8 height 8
click at [27, 206] on div at bounding box center [24, 203] width 16 height 16
click at [23, 181] on div at bounding box center [24, 181] width 8 height 8
click at [25, 167] on div at bounding box center [24, 160] width 16 height 16
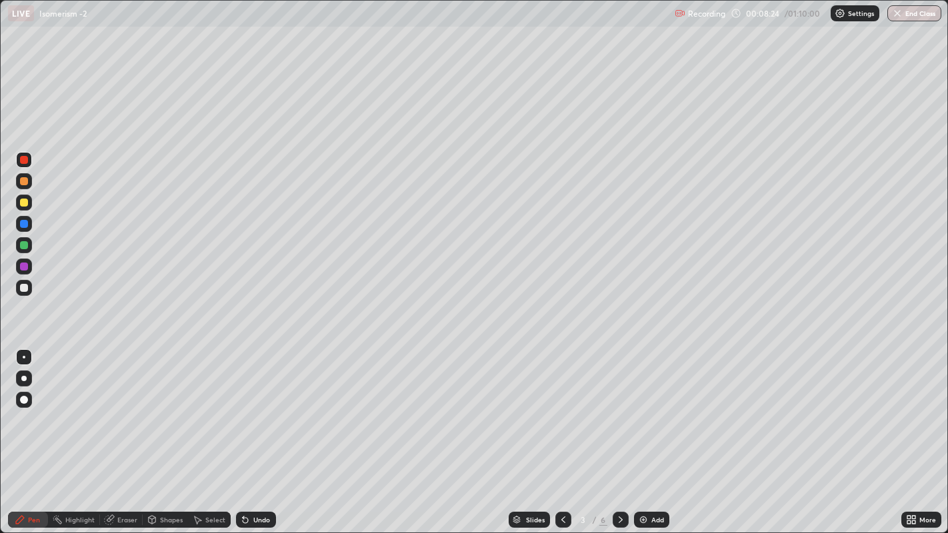
click at [619, 413] on icon at bounding box center [621, 520] width 4 height 7
click at [21, 205] on div at bounding box center [24, 203] width 8 height 8
click at [23, 180] on div at bounding box center [24, 181] width 8 height 8
click at [26, 161] on div at bounding box center [24, 160] width 8 height 8
click at [22, 203] on div at bounding box center [24, 203] width 8 height 8
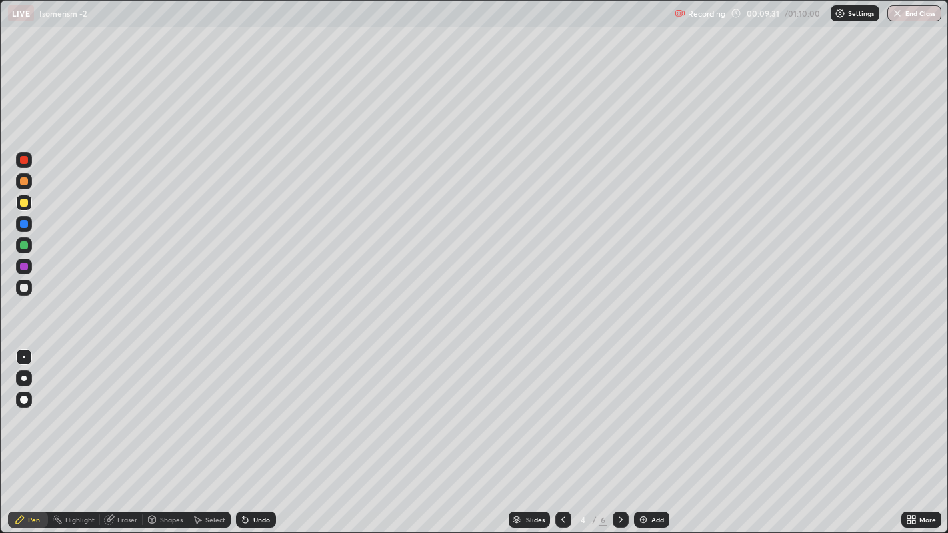
click at [16, 241] on div at bounding box center [24, 245] width 16 height 21
click at [619, 413] on icon at bounding box center [620, 520] width 11 height 11
click at [23, 203] on div at bounding box center [24, 203] width 8 height 8
click at [23, 225] on div at bounding box center [24, 224] width 8 height 8
click at [25, 182] on div at bounding box center [24, 181] width 8 height 8
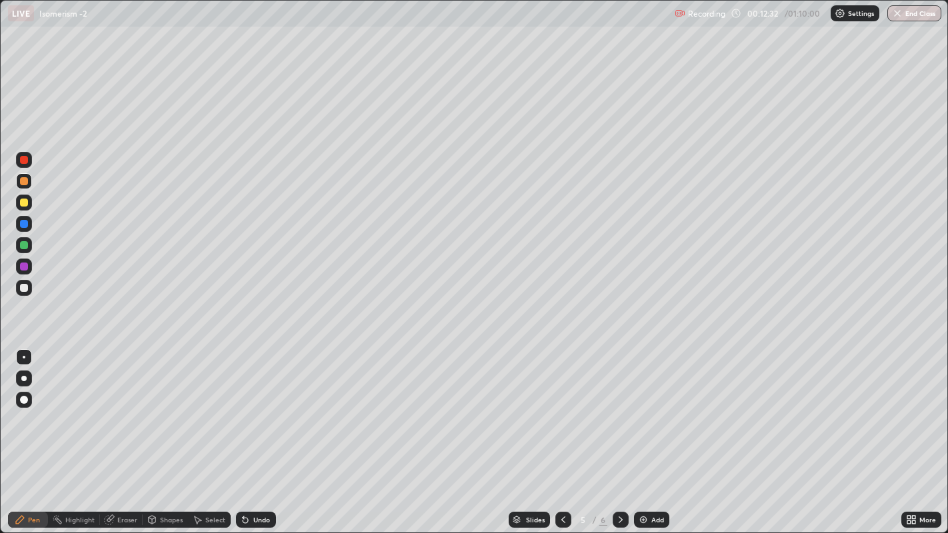
click at [23, 245] on div at bounding box center [24, 245] width 8 height 8
click at [22, 203] on div at bounding box center [24, 203] width 8 height 8
click at [17, 247] on div at bounding box center [24, 245] width 16 height 16
click at [621, 413] on icon at bounding box center [620, 520] width 11 height 11
click at [27, 183] on div at bounding box center [24, 181] width 16 height 16
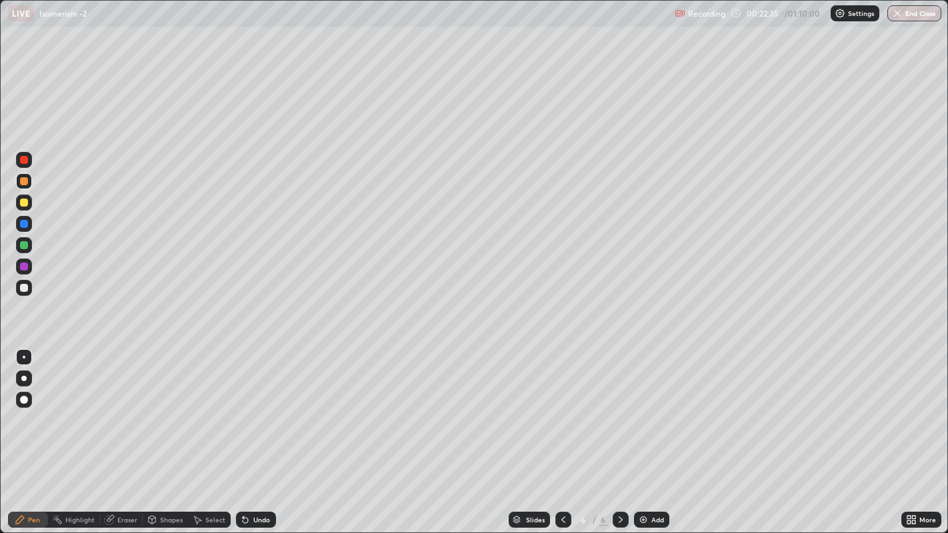
click at [641, 413] on img at bounding box center [643, 520] width 11 height 11
click at [23, 160] on div at bounding box center [24, 160] width 8 height 8
click at [23, 225] on div at bounding box center [24, 224] width 8 height 8
click at [646, 413] on img at bounding box center [643, 520] width 11 height 11
click at [26, 205] on div at bounding box center [24, 203] width 8 height 8
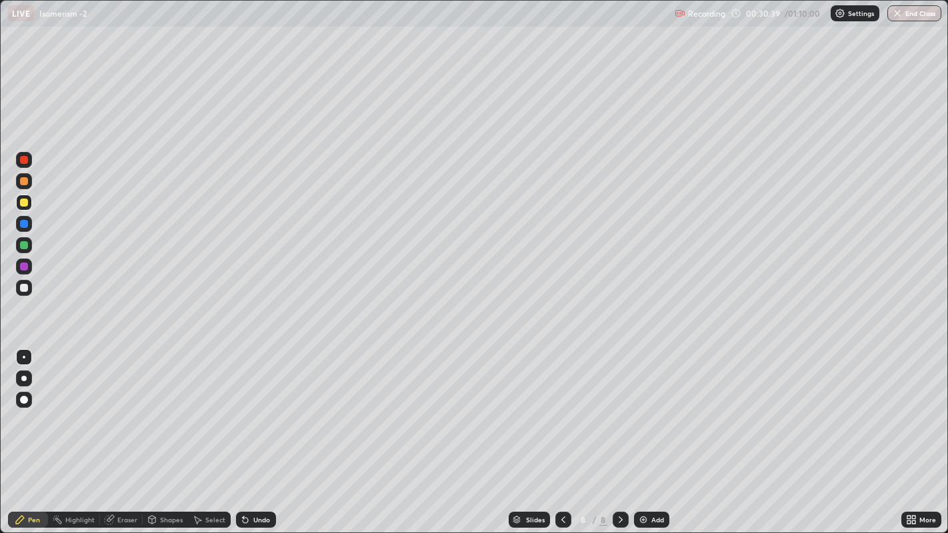
click at [619, 413] on icon at bounding box center [620, 520] width 11 height 11
click at [638, 413] on img at bounding box center [643, 520] width 11 height 11
click at [23, 187] on div at bounding box center [24, 181] width 16 height 16
click at [23, 160] on div at bounding box center [24, 160] width 8 height 8
click at [20, 245] on div at bounding box center [24, 245] width 8 height 8
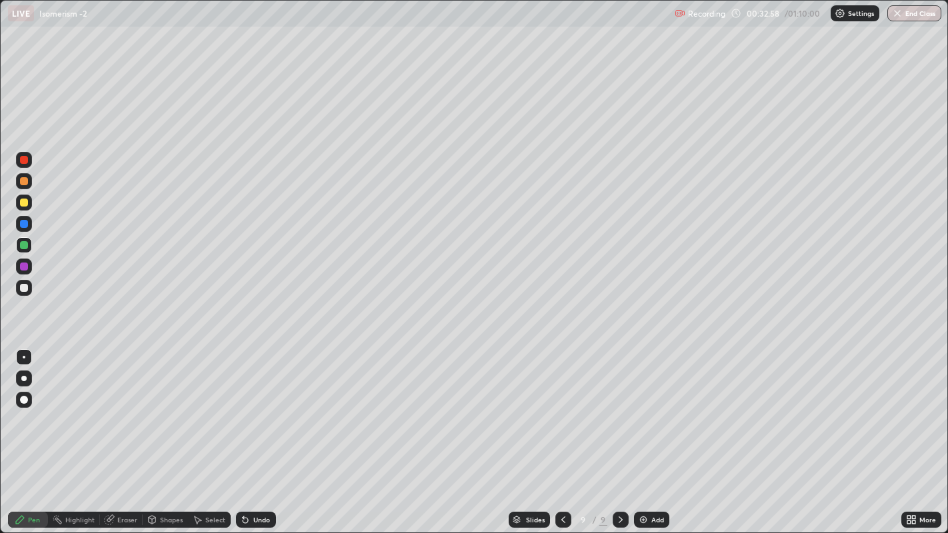
click at [16, 223] on div at bounding box center [24, 224] width 16 height 16
click at [21, 202] on div at bounding box center [24, 203] width 8 height 8
click at [23, 227] on div at bounding box center [24, 224] width 8 height 8
click at [19, 201] on div at bounding box center [24, 203] width 16 height 16
click at [25, 180] on div at bounding box center [24, 181] width 8 height 8
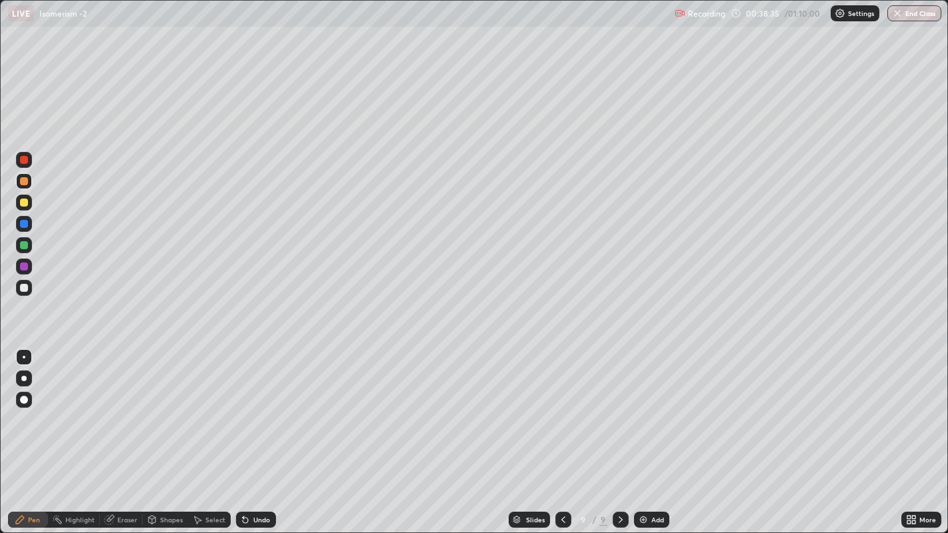
click at [23, 245] on div at bounding box center [24, 245] width 8 height 8
click at [620, 413] on icon at bounding box center [620, 520] width 11 height 11
click at [652, 413] on div "Add" at bounding box center [657, 520] width 13 height 7
click at [23, 181] on div at bounding box center [24, 181] width 8 height 8
click at [21, 199] on div at bounding box center [24, 203] width 8 height 8
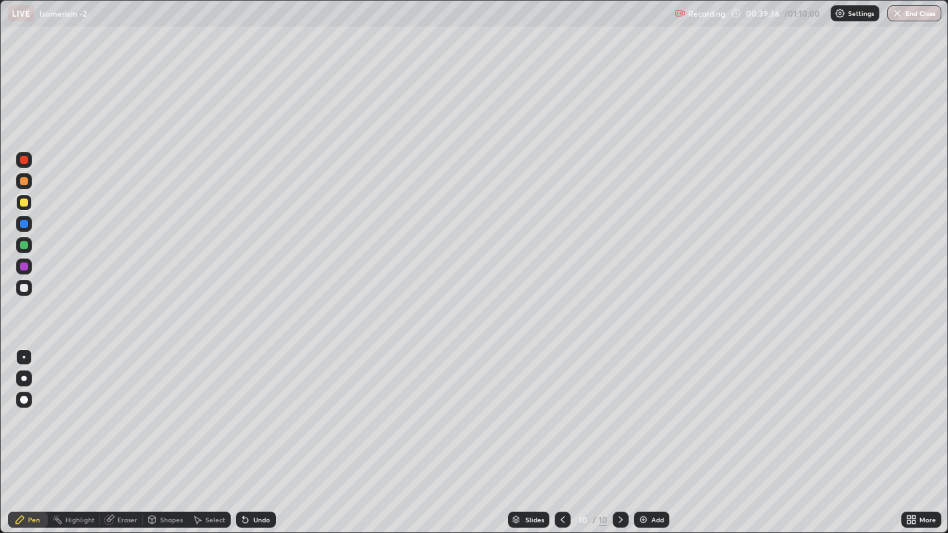
click at [20, 183] on div at bounding box center [24, 181] width 8 height 8
click at [22, 268] on div at bounding box center [24, 267] width 8 height 8
click at [20, 161] on div at bounding box center [24, 160] width 8 height 8
click at [24, 289] on div at bounding box center [24, 288] width 8 height 8
click at [649, 413] on div "Add" at bounding box center [651, 520] width 35 height 16
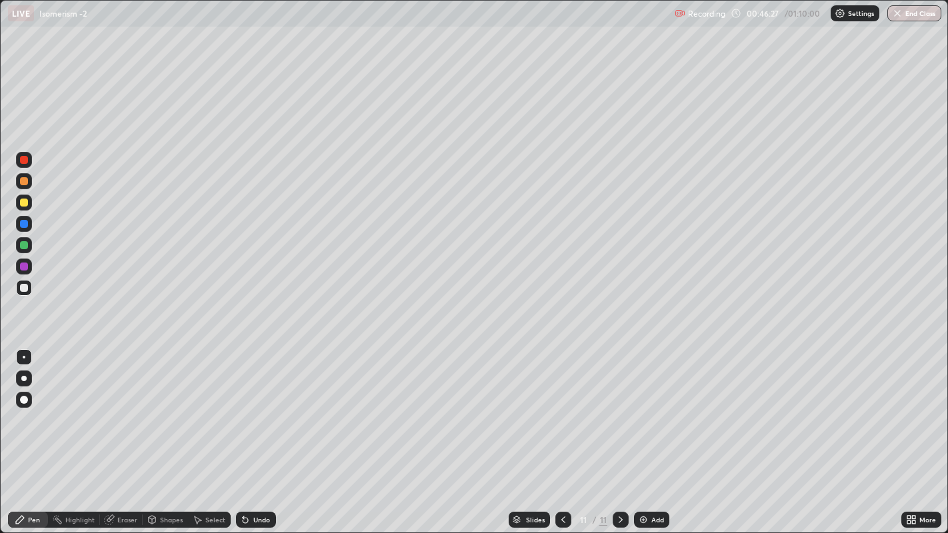
click at [22, 205] on div at bounding box center [24, 203] width 8 height 8
click at [25, 223] on div at bounding box center [24, 224] width 8 height 8
click at [560, 413] on icon at bounding box center [563, 520] width 11 height 11
click at [563, 413] on icon at bounding box center [563, 520] width 4 height 7
click at [619, 413] on icon at bounding box center [620, 520] width 11 height 11
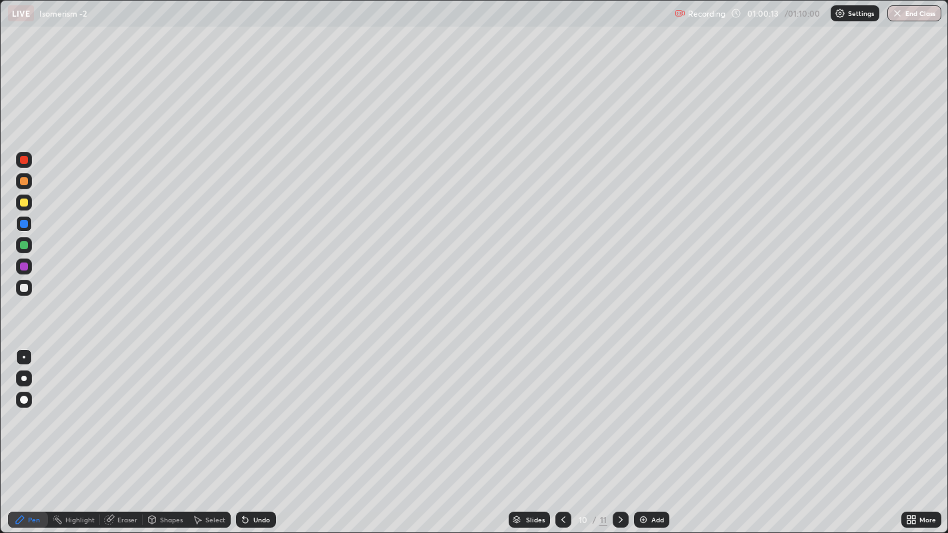
click at [619, 413] on icon at bounding box center [620, 520] width 11 height 11
click at [249, 413] on icon at bounding box center [245, 520] width 11 height 11
click at [259, 413] on div "Undo" at bounding box center [261, 520] width 17 height 7
click at [258, 413] on div "Undo" at bounding box center [261, 520] width 17 height 7
click at [259, 413] on div "Undo" at bounding box center [261, 520] width 17 height 7
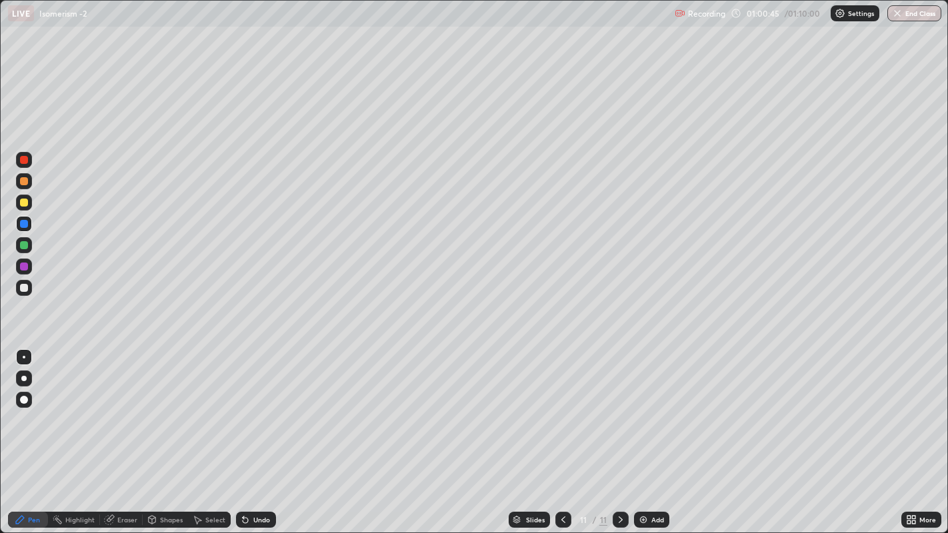
click at [260, 413] on div "Undo" at bounding box center [261, 520] width 17 height 7
click at [262, 413] on div "Undo" at bounding box center [261, 520] width 17 height 7
click at [645, 413] on img at bounding box center [643, 520] width 11 height 11
click at [27, 206] on div at bounding box center [24, 203] width 16 height 16
click at [23, 399] on div at bounding box center [24, 400] width 8 height 8
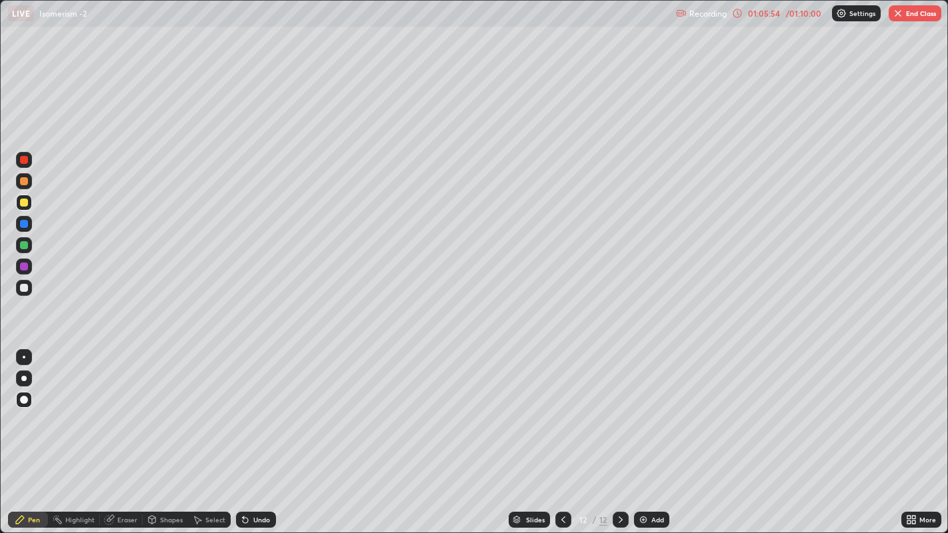
click at [23, 357] on div at bounding box center [24, 357] width 3 height 3
click at [908, 13] on button "End Class" at bounding box center [915, 13] width 53 height 16
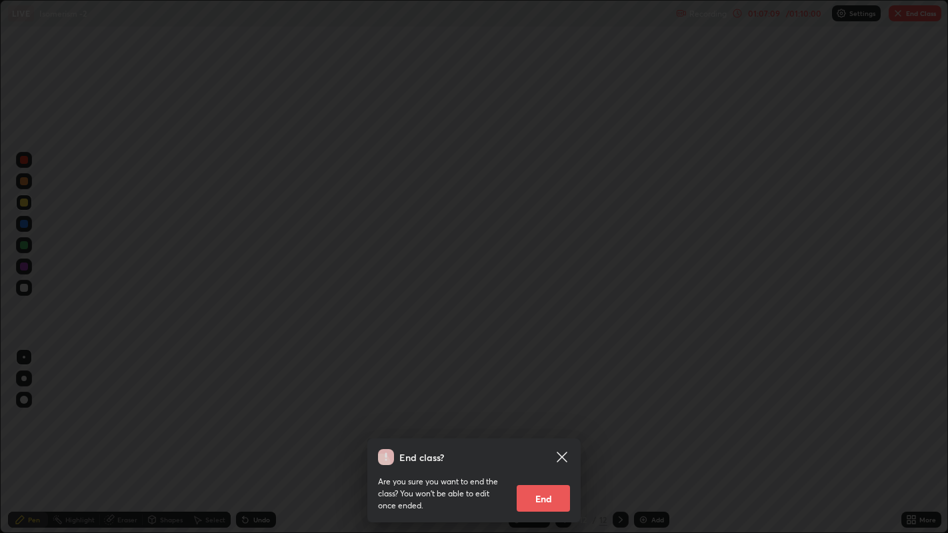
click at [551, 413] on button "End" at bounding box center [543, 498] width 53 height 27
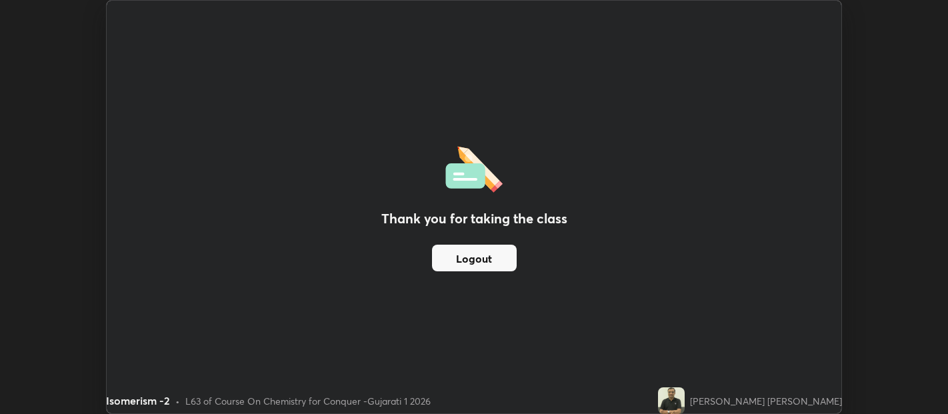
scroll to position [66252, 65718]
